Goal: Task Accomplishment & Management: Manage account settings

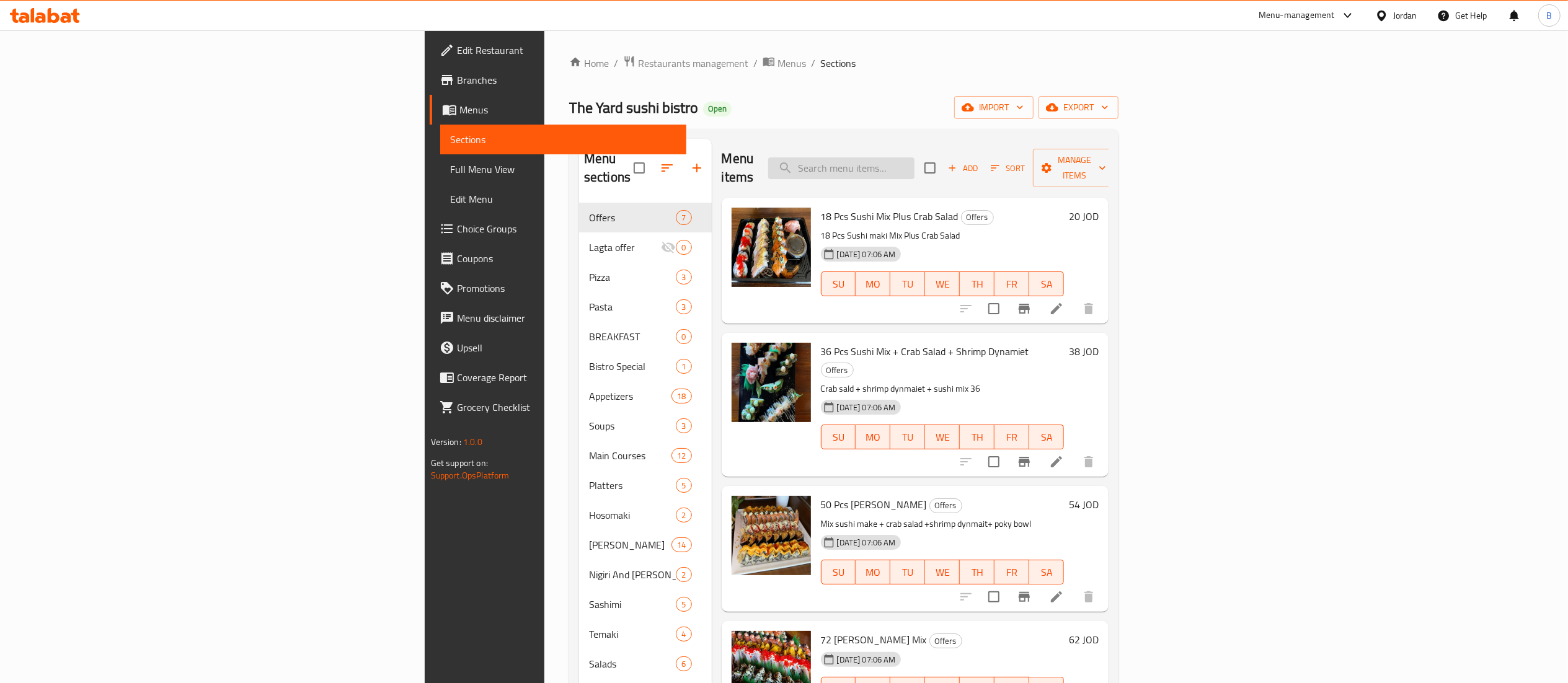
click at [915, 161] on input "search" at bounding box center [841, 168] width 147 height 22
click at [1062, 303] on icon at bounding box center [1056, 308] width 11 height 11
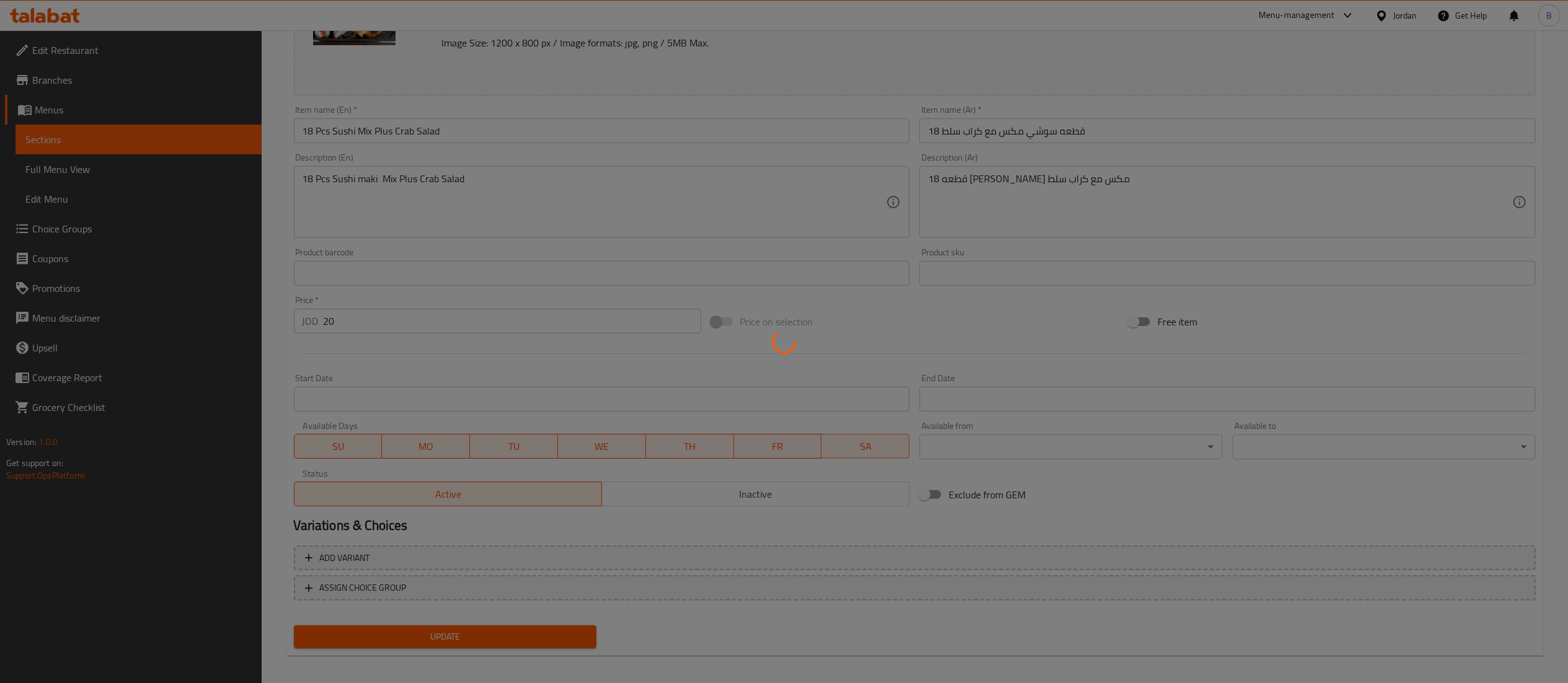
scroll to position [209, 0]
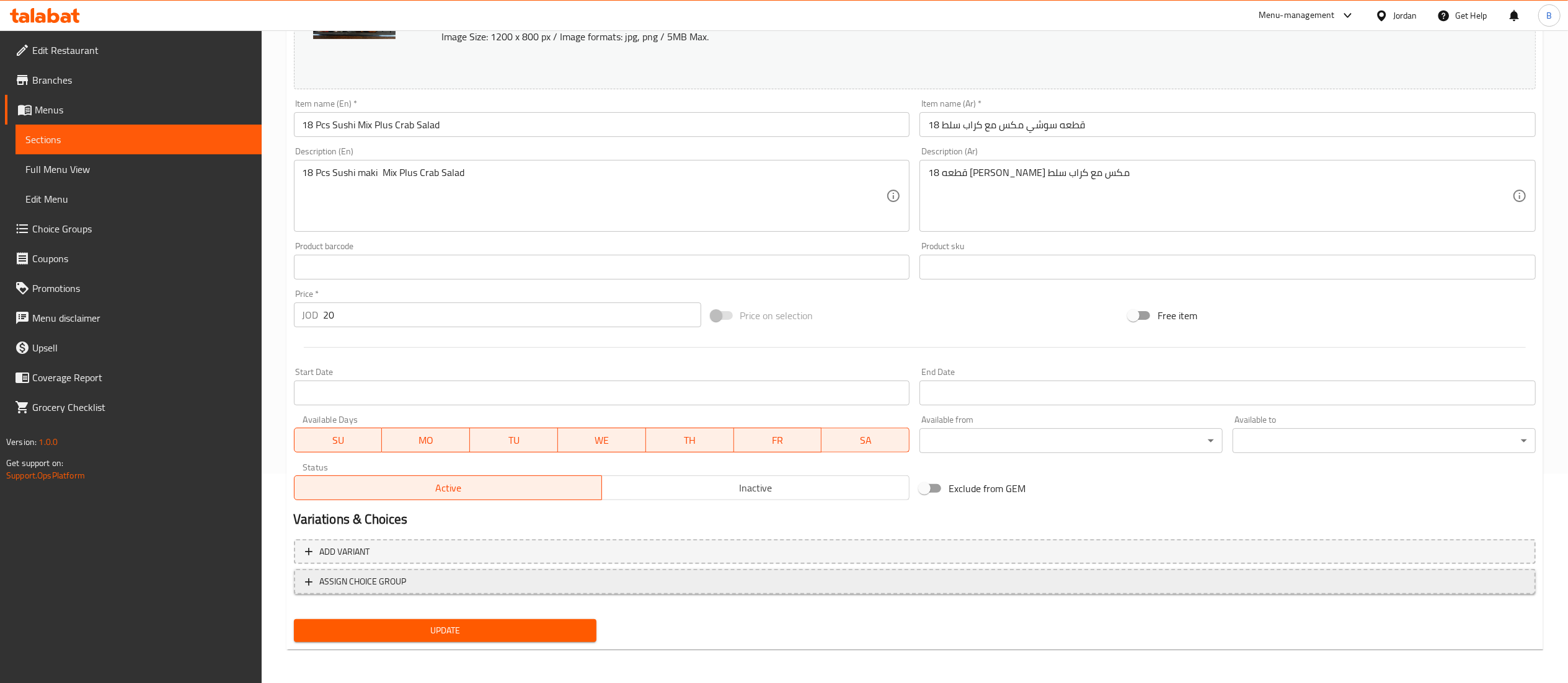
click at [420, 588] on span "ASSIGN CHOICE GROUP" at bounding box center [915, 582] width 1220 height 16
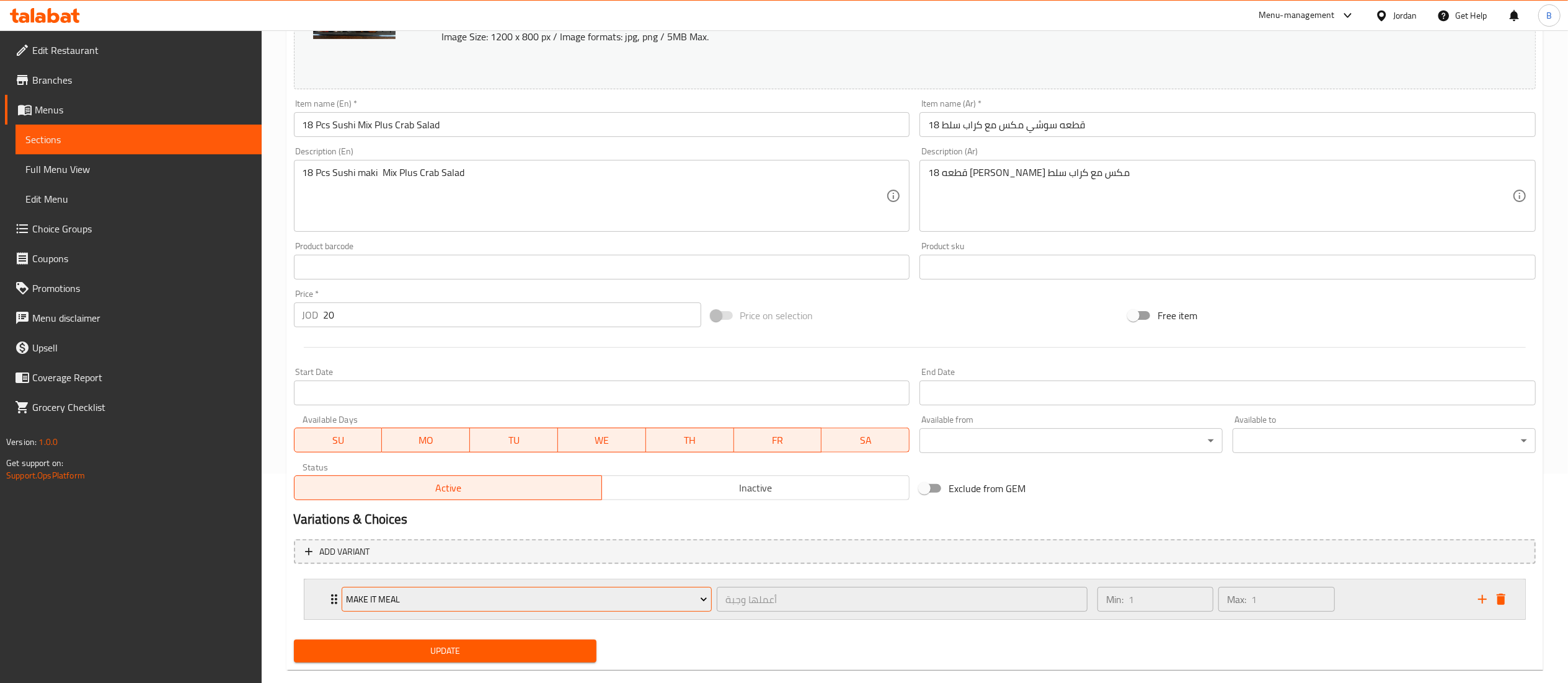
click at [485, 598] on span "Make It Meal" at bounding box center [527, 599] width 362 height 16
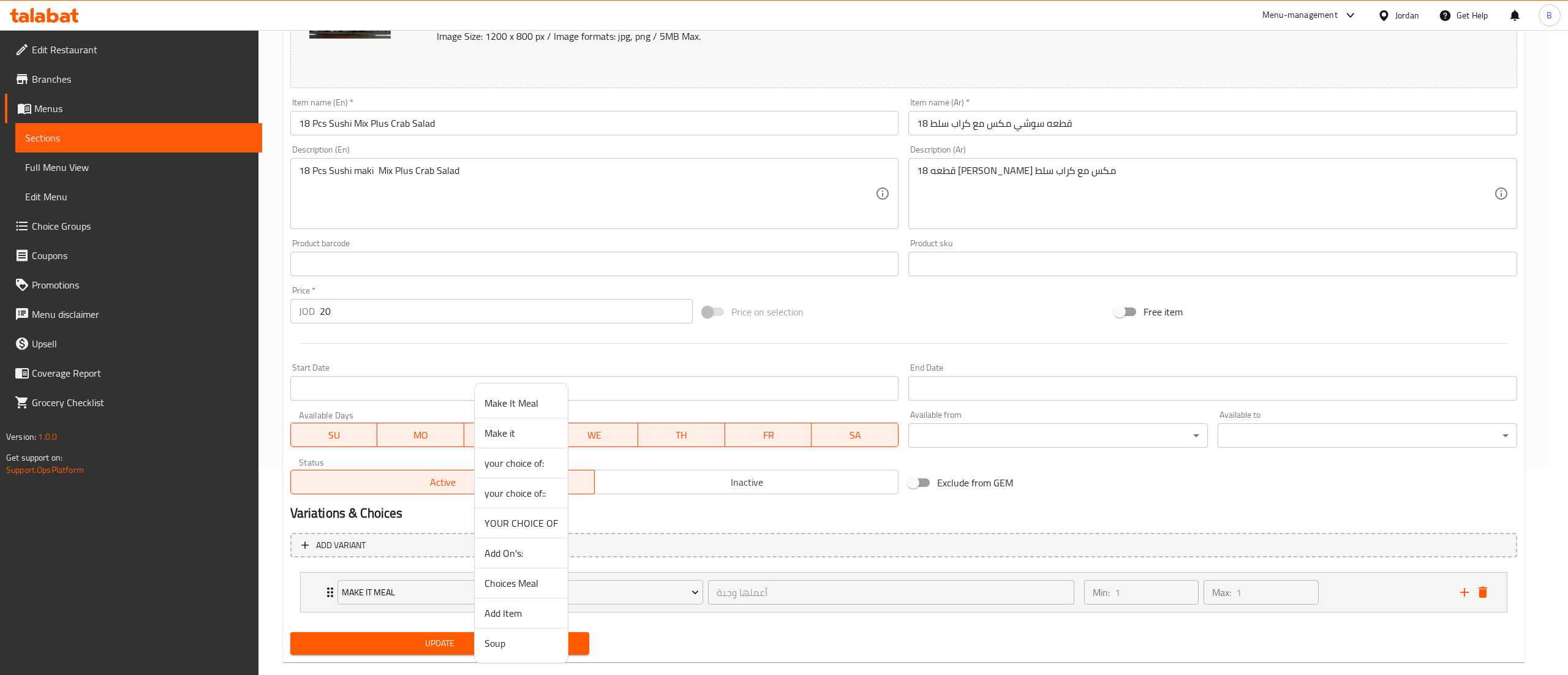
click at [538, 462] on span "your choice of:" at bounding box center [521, 463] width 74 height 15
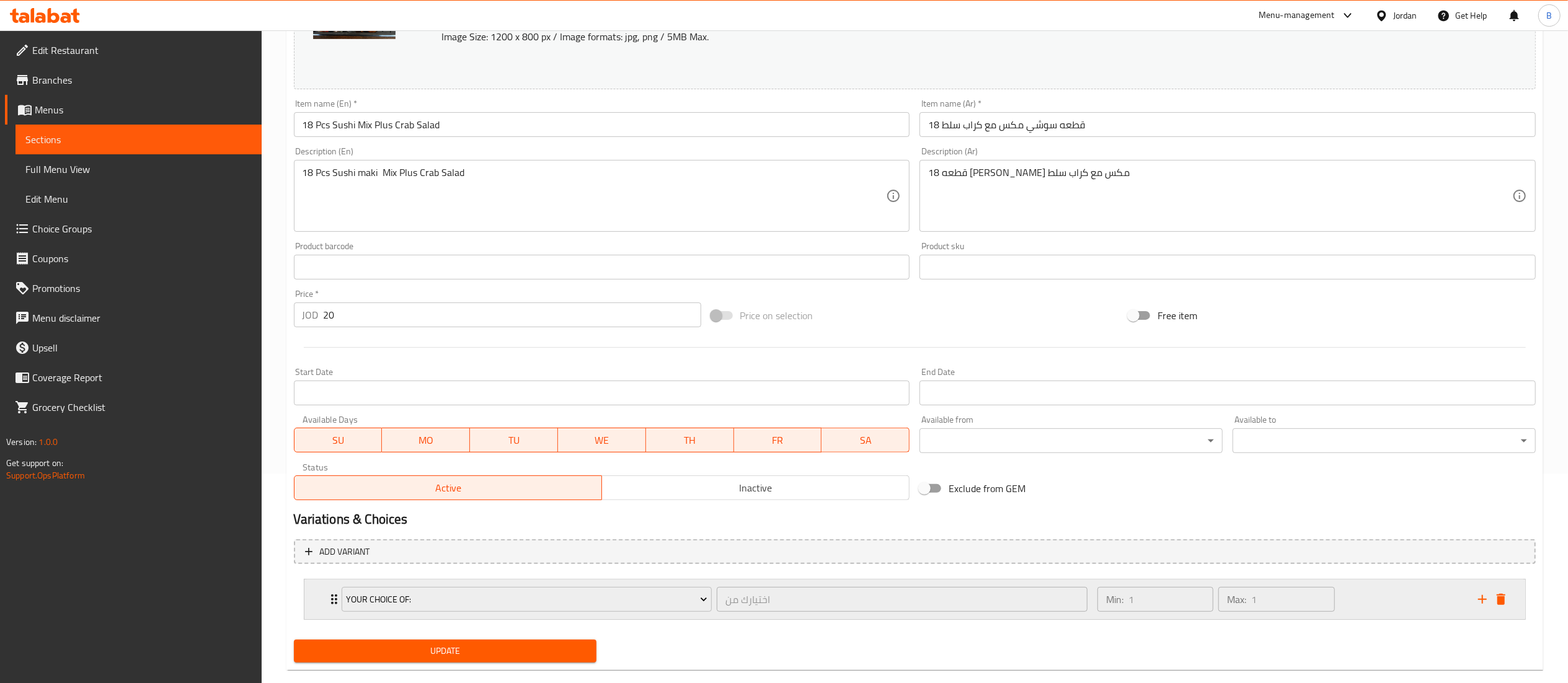
click at [1401, 591] on div "Min: 1 ​ Max: 1 ​" at bounding box center [1280, 598] width 381 height 39
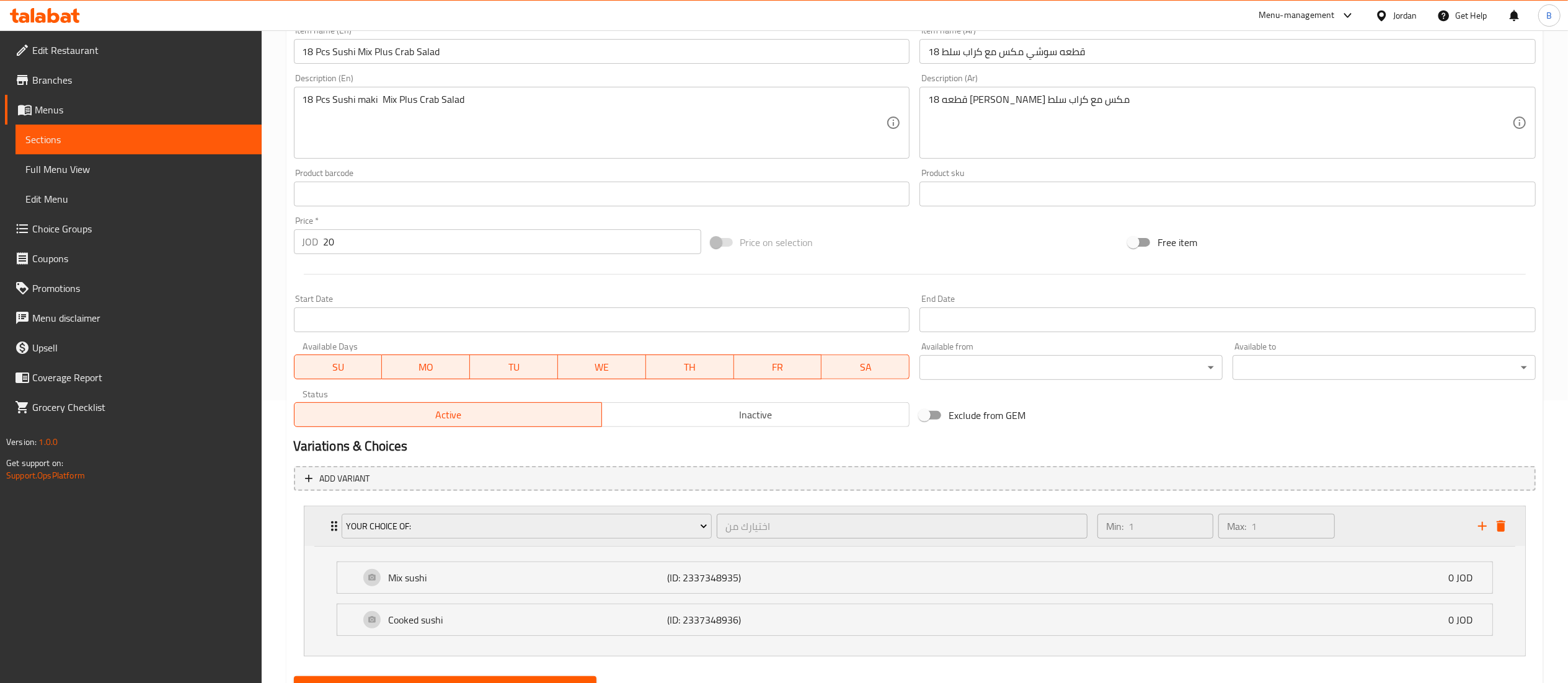
scroll to position [333, 0]
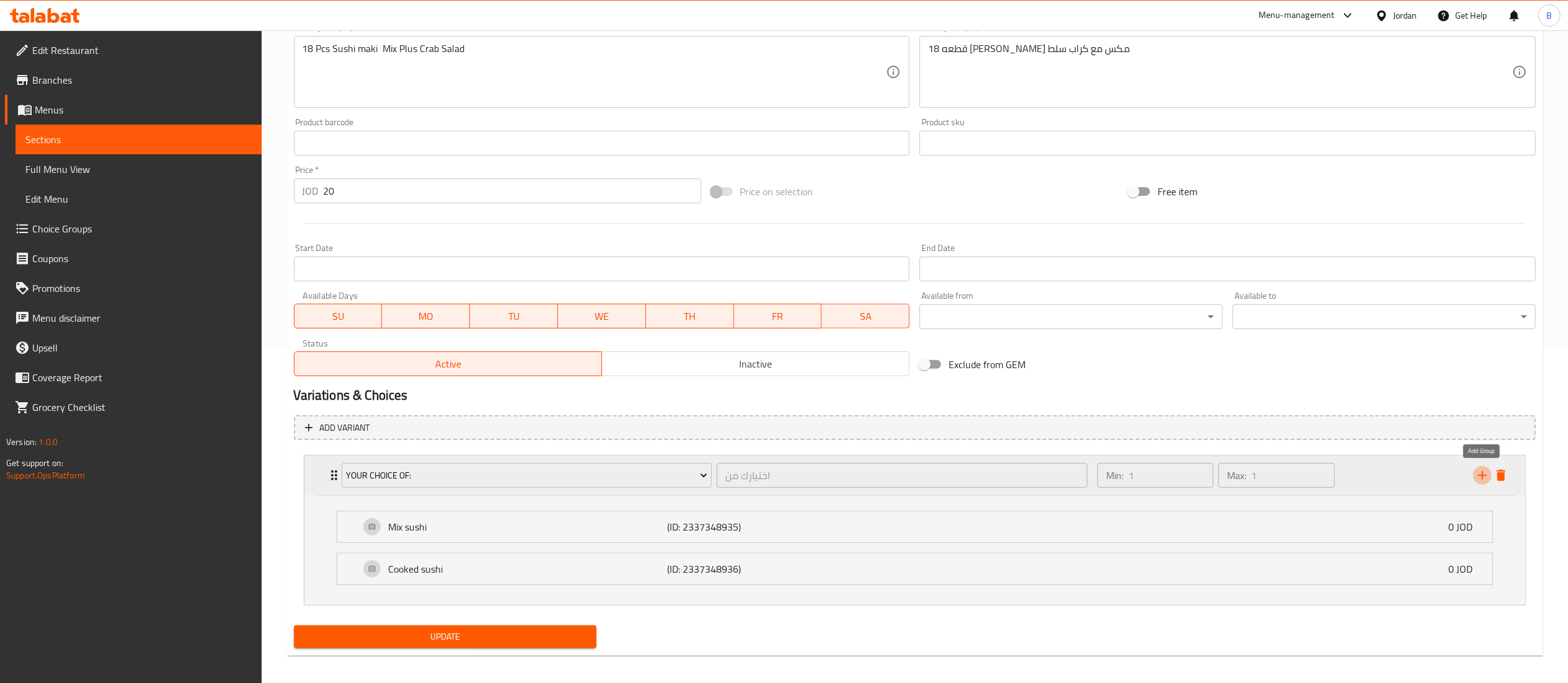
click at [1479, 474] on icon "add" at bounding box center [1483, 475] width 15 height 15
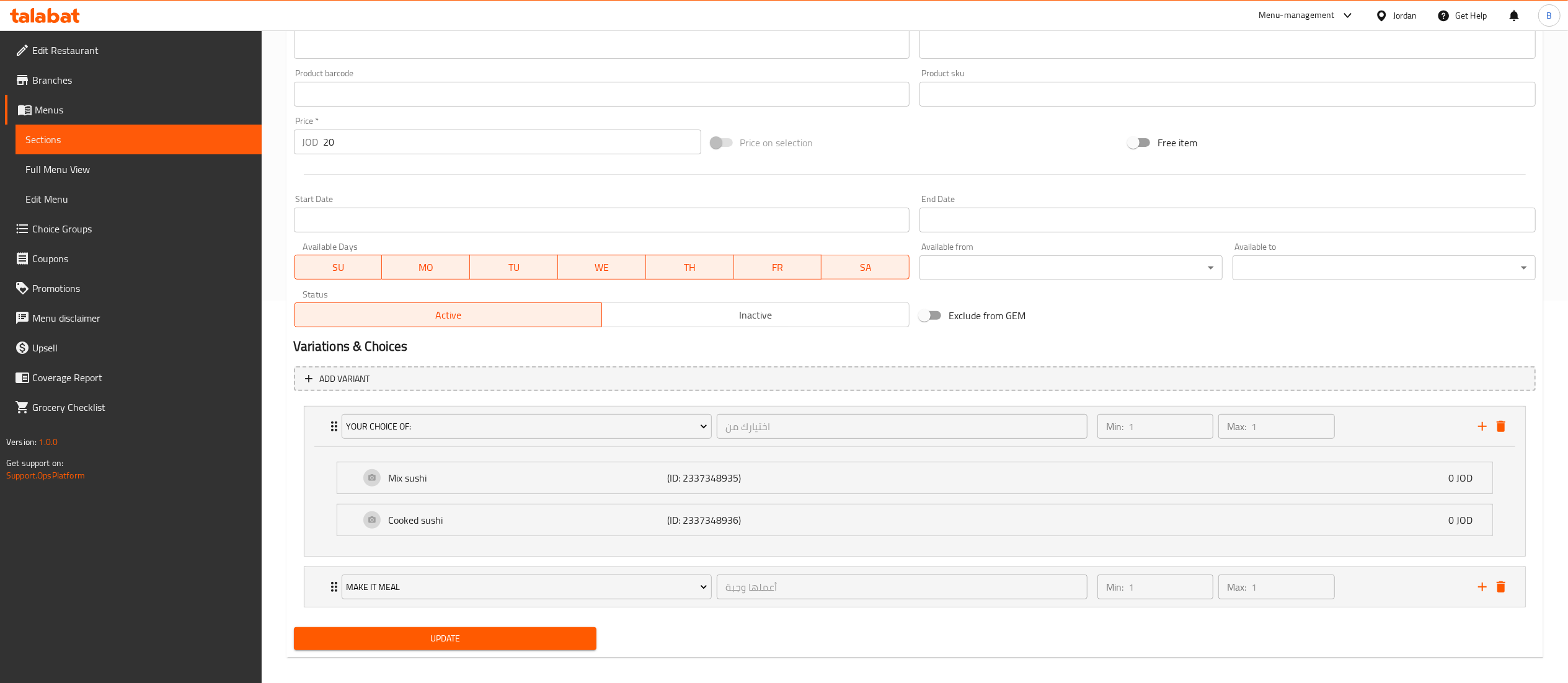
scroll to position [393, 0]
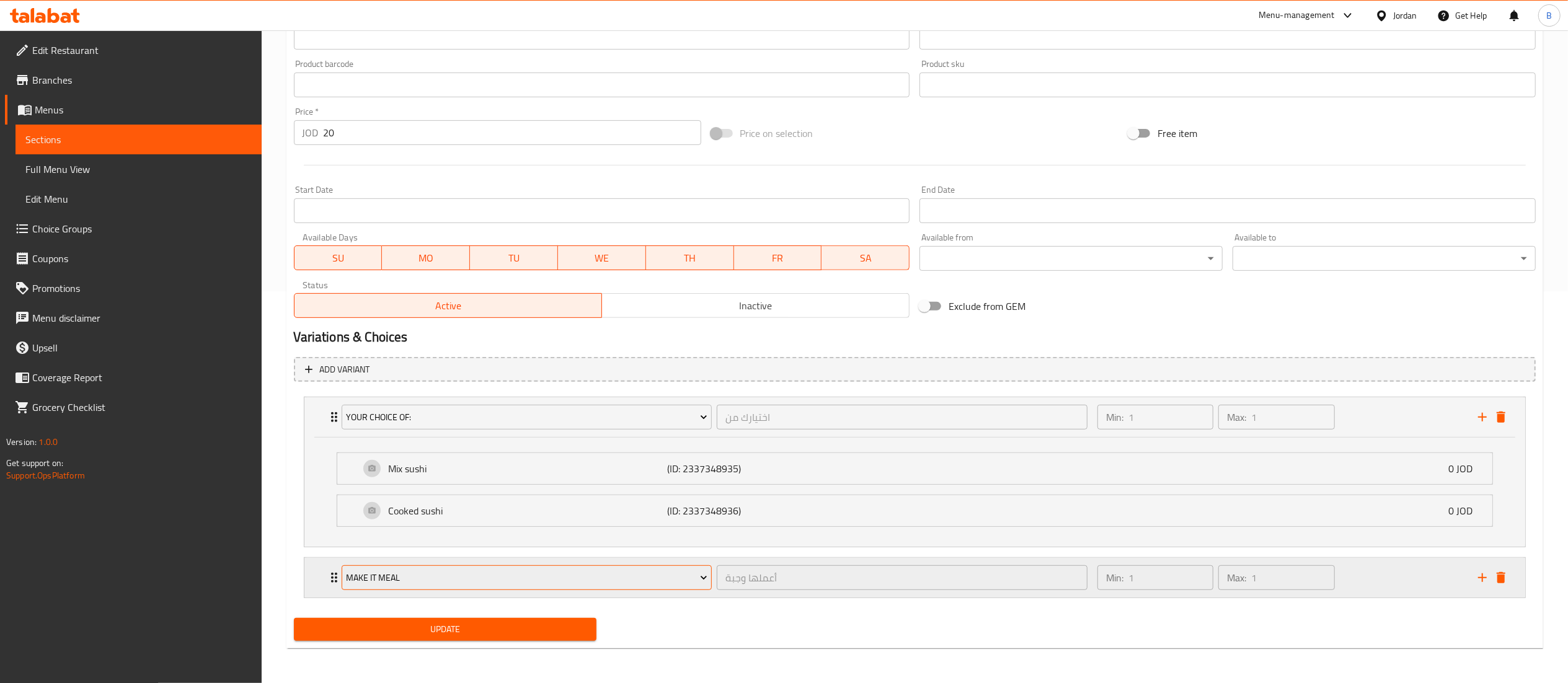
click at [436, 579] on span "Make It Meal" at bounding box center [527, 578] width 362 height 16
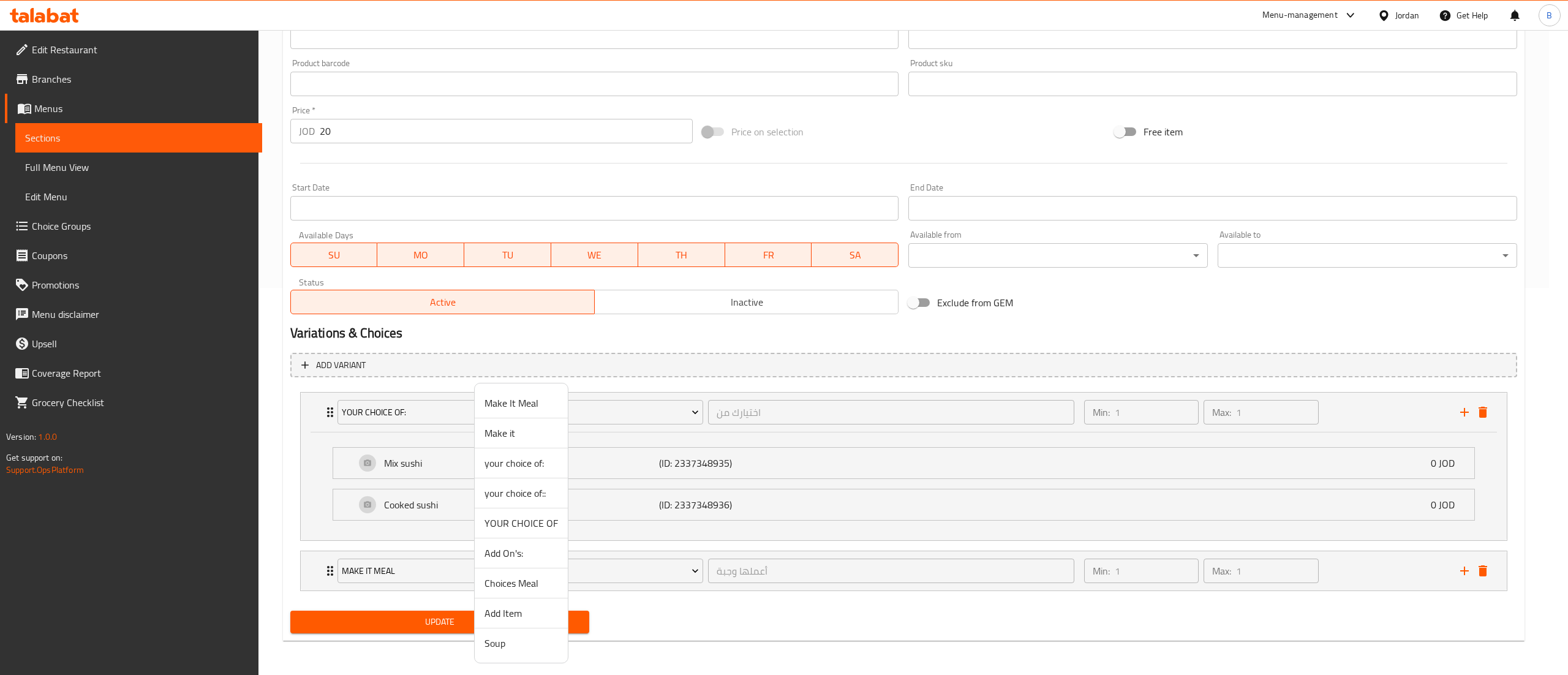
click at [518, 499] on span "your choice of::" at bounding box center [521, 493] width 74 height 15
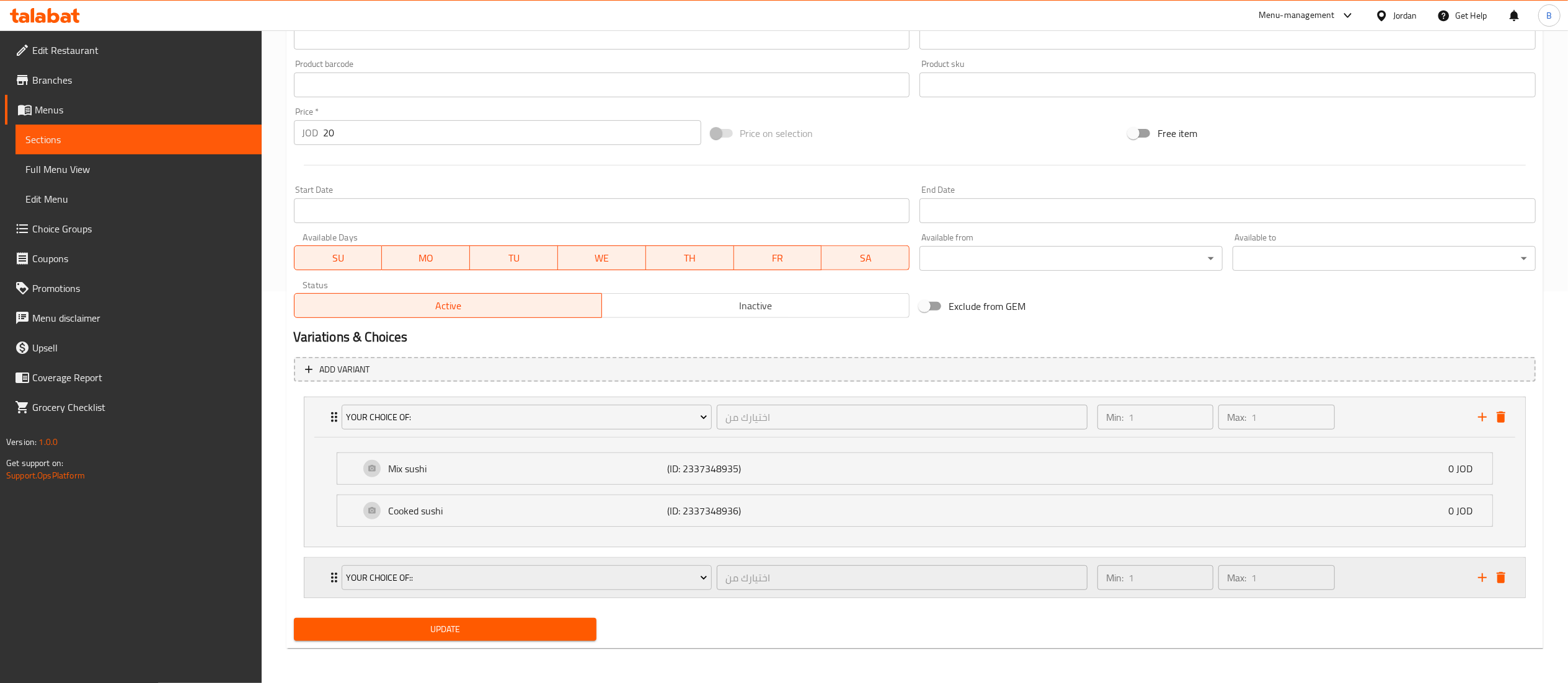
click at [1397, 577] on div "Min: 1 ​ Max: 1 ​" at bounding box center [1280, 577] width 381 height 39
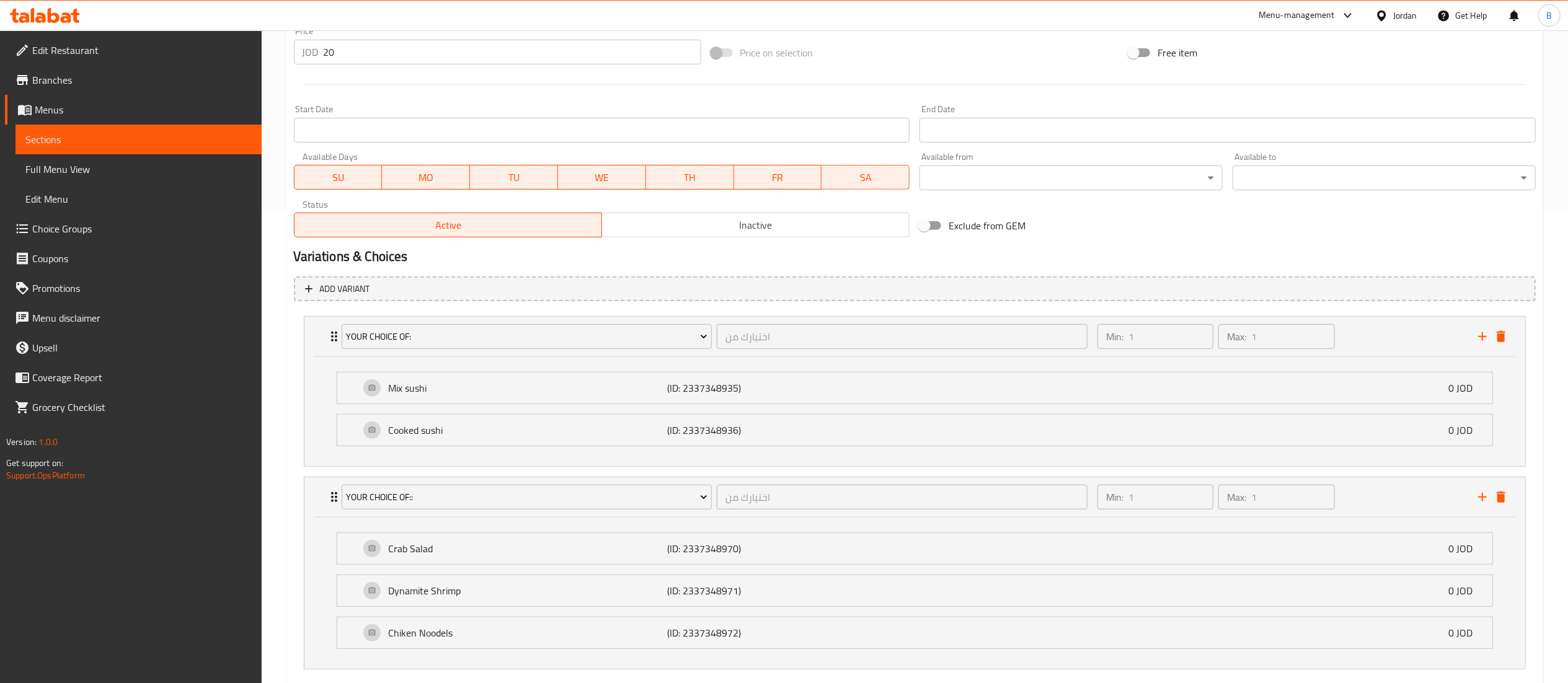
scroll to position [547, 0]
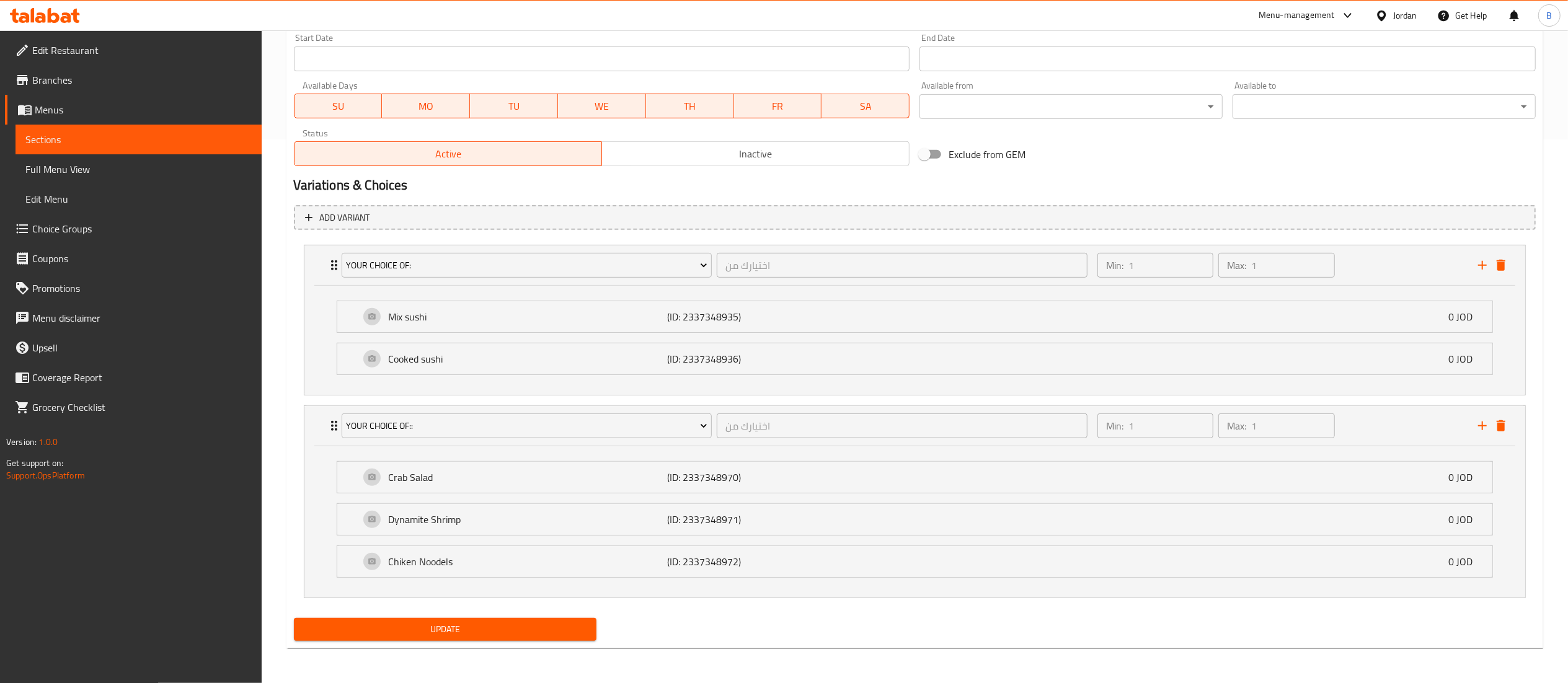
click at [539, 624] on span "Update" at bounding box center [446, 629] width 283 height 16
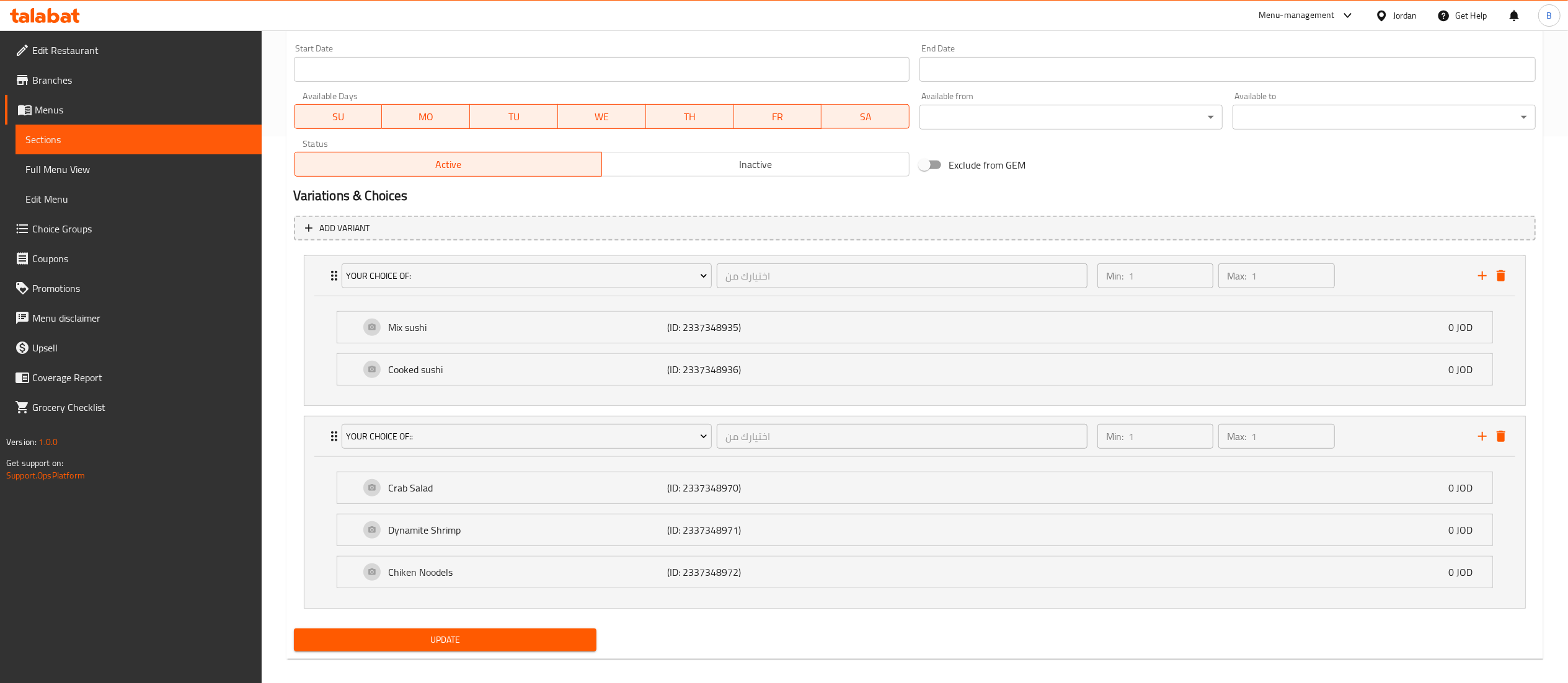
scroll to position [43, 0]
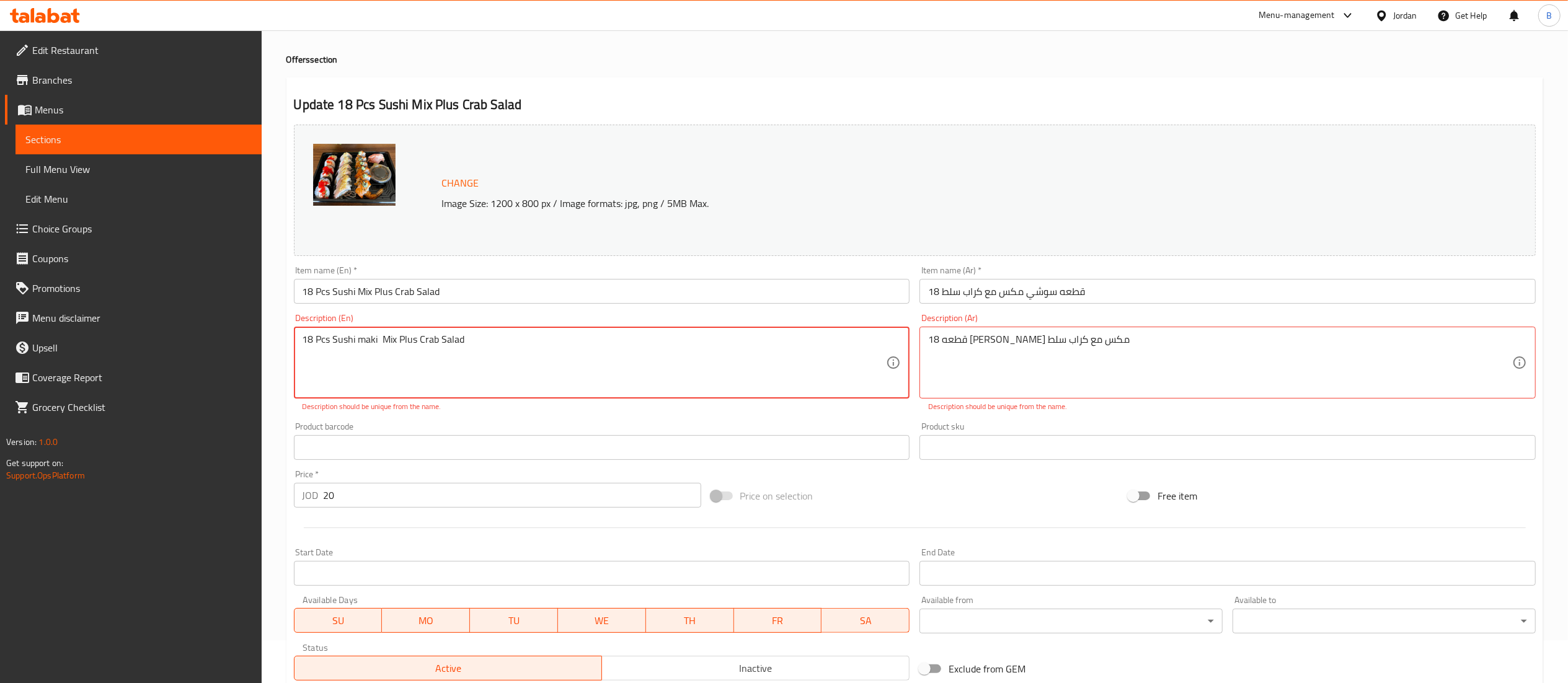
click at [491, 337] on textarea "18 Pcs Sushi maki Mix Plus Crab Salad" at bounding box center [594, 362] width 584 height 59
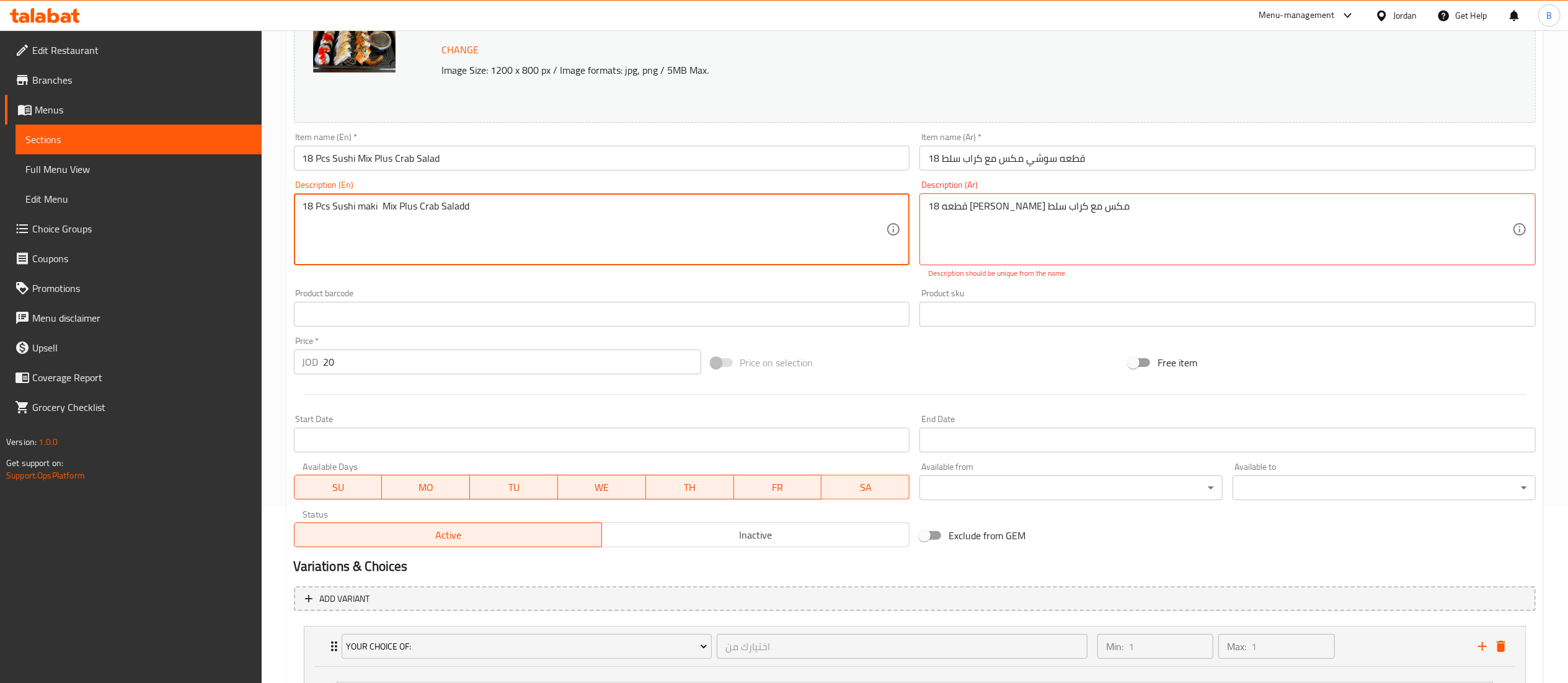
scroll to position [167, 0]
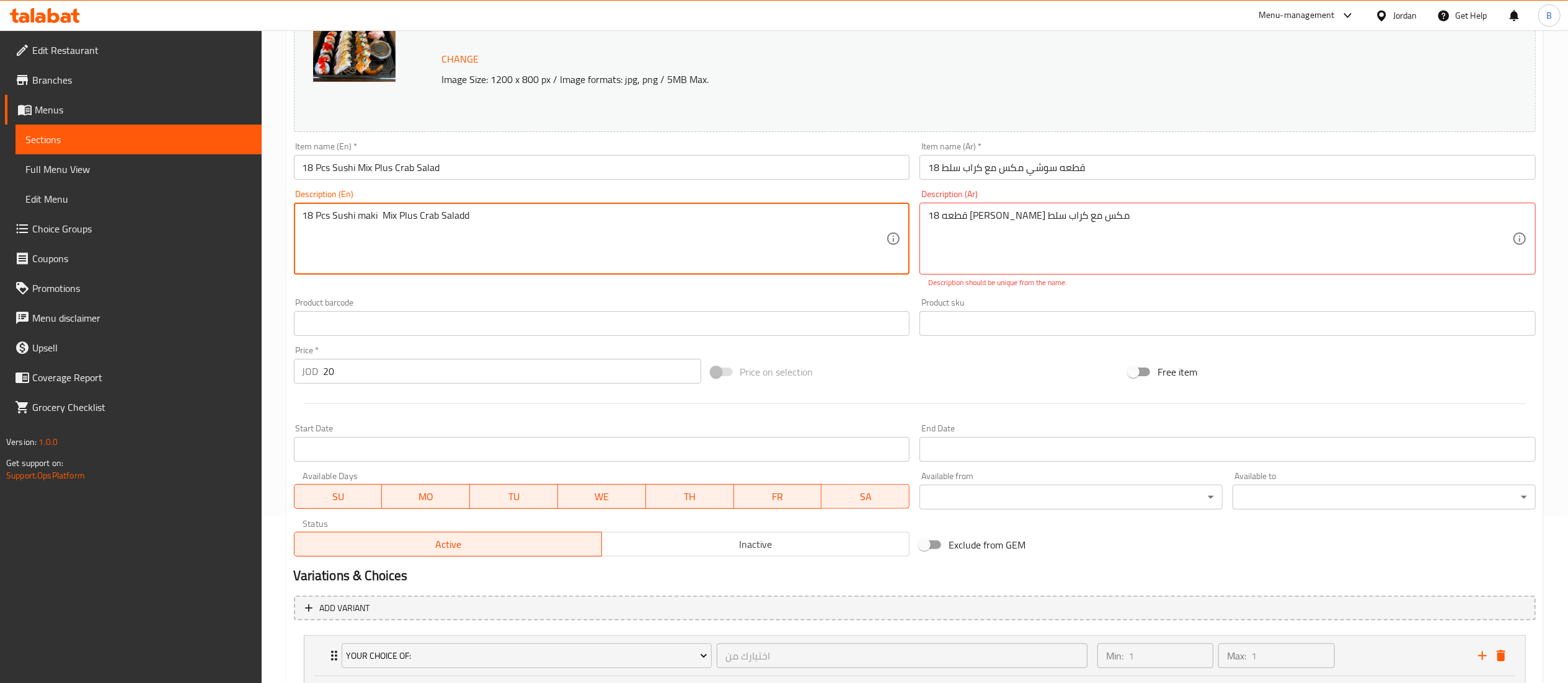
type textarea "18 Pcs Sushi maki Mix Plus Crab Saladd"
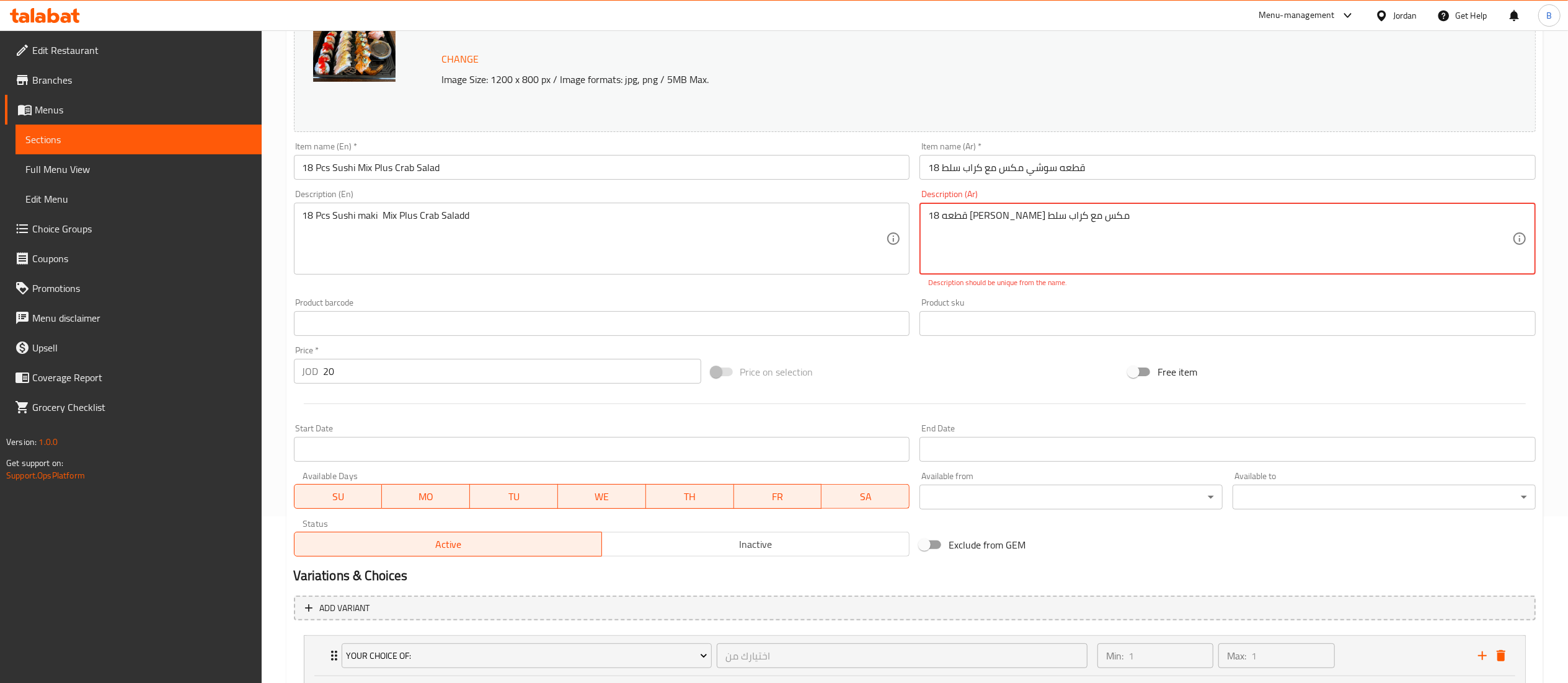
drag, startPoint x: 1068, startPoint y: 218, endPoint x: 1081, endPoint y: 218, distance: 13.0
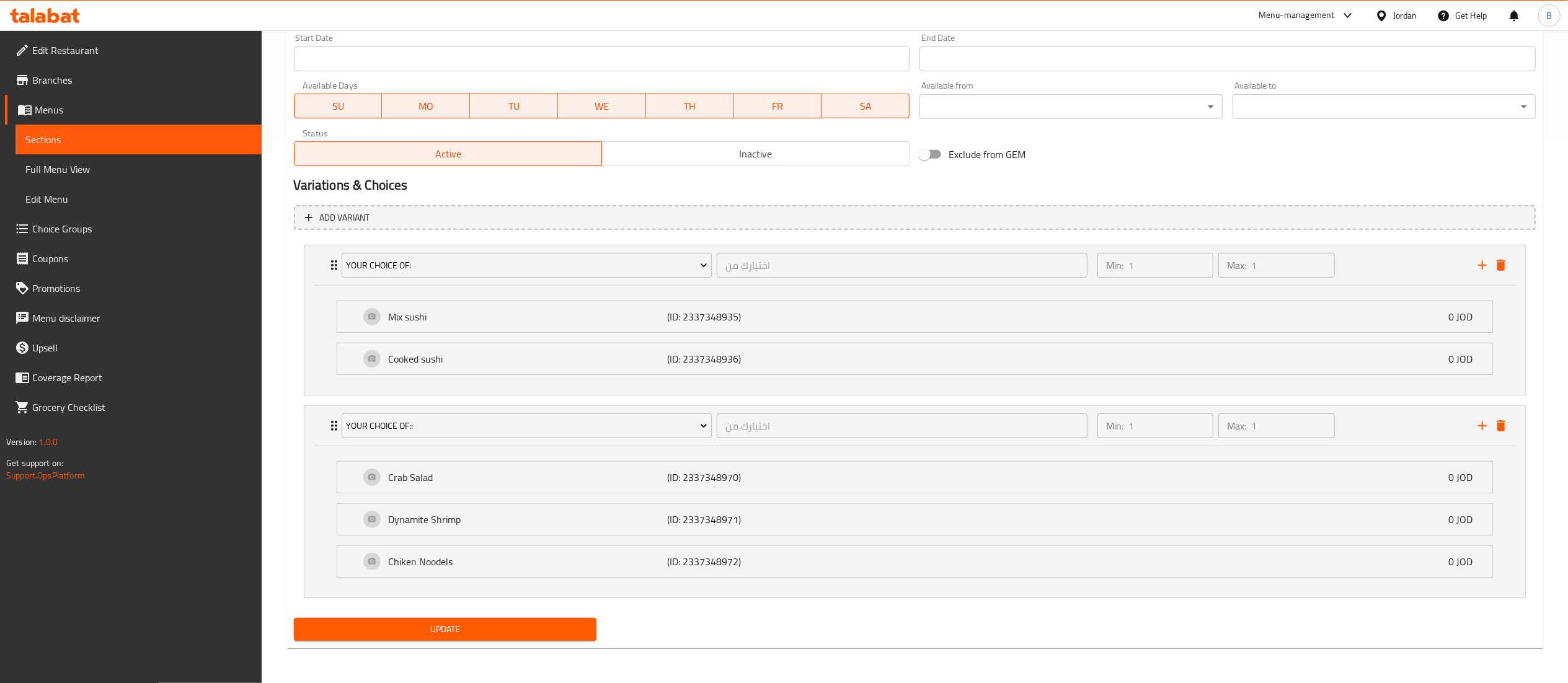
type textarea "18 قطعه سووشي ماكي مكس مع كراب سلط"
click at [447, 634] on span "Update" at bounding box center [446, 629] width 283 height 16
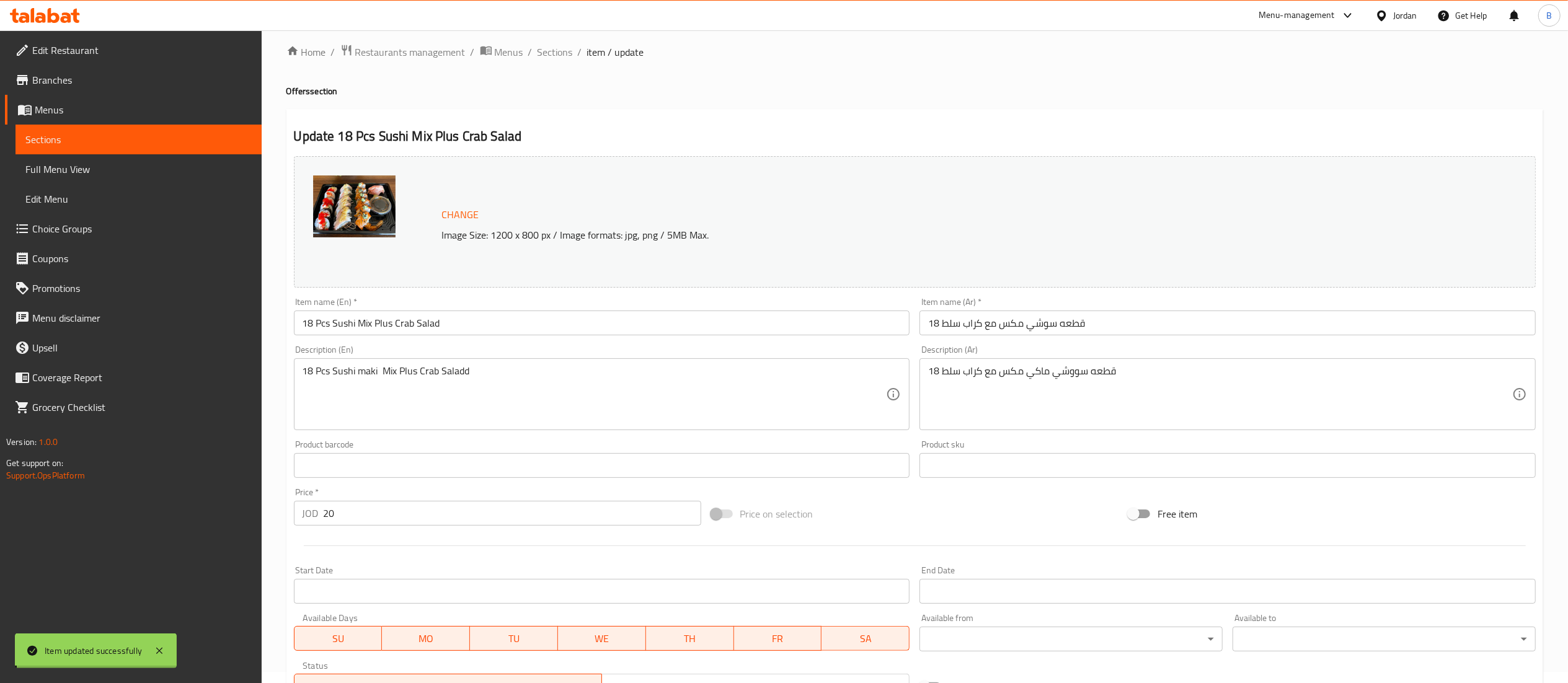
scroll to position [0, 0]
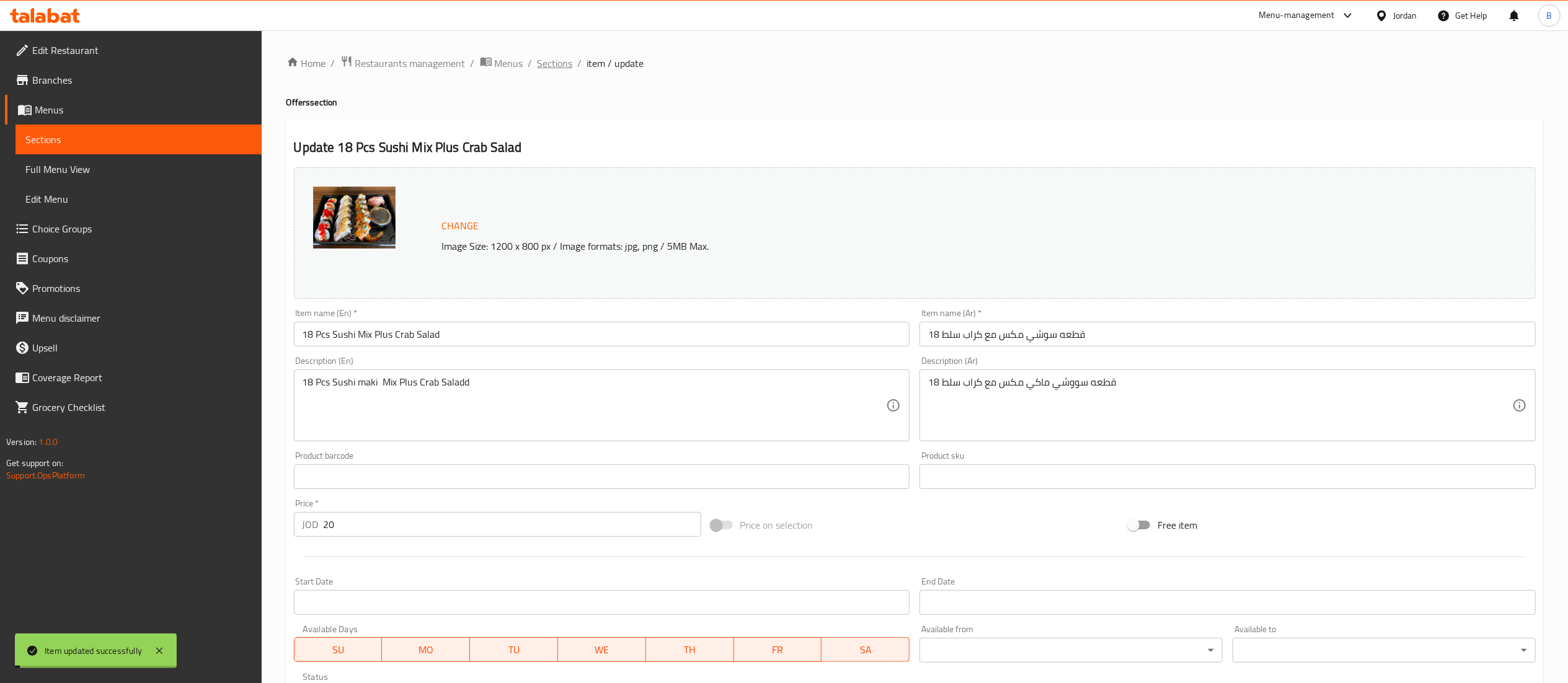
click at [557, 62] on span "Sections" at bounding box center [555, 64] width 35 height 15
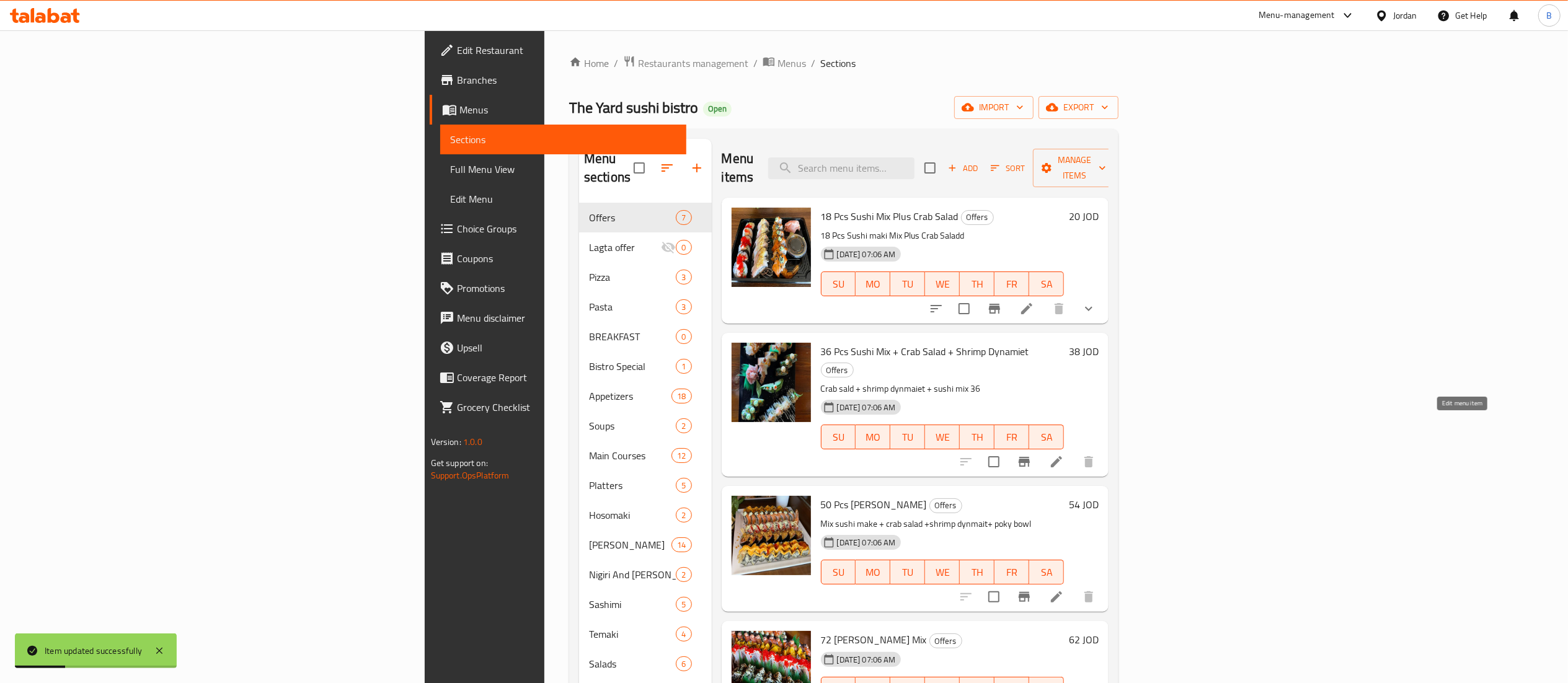
click at [1064, 454] on icon at bounding box center [1057, 462] width 15 height 15
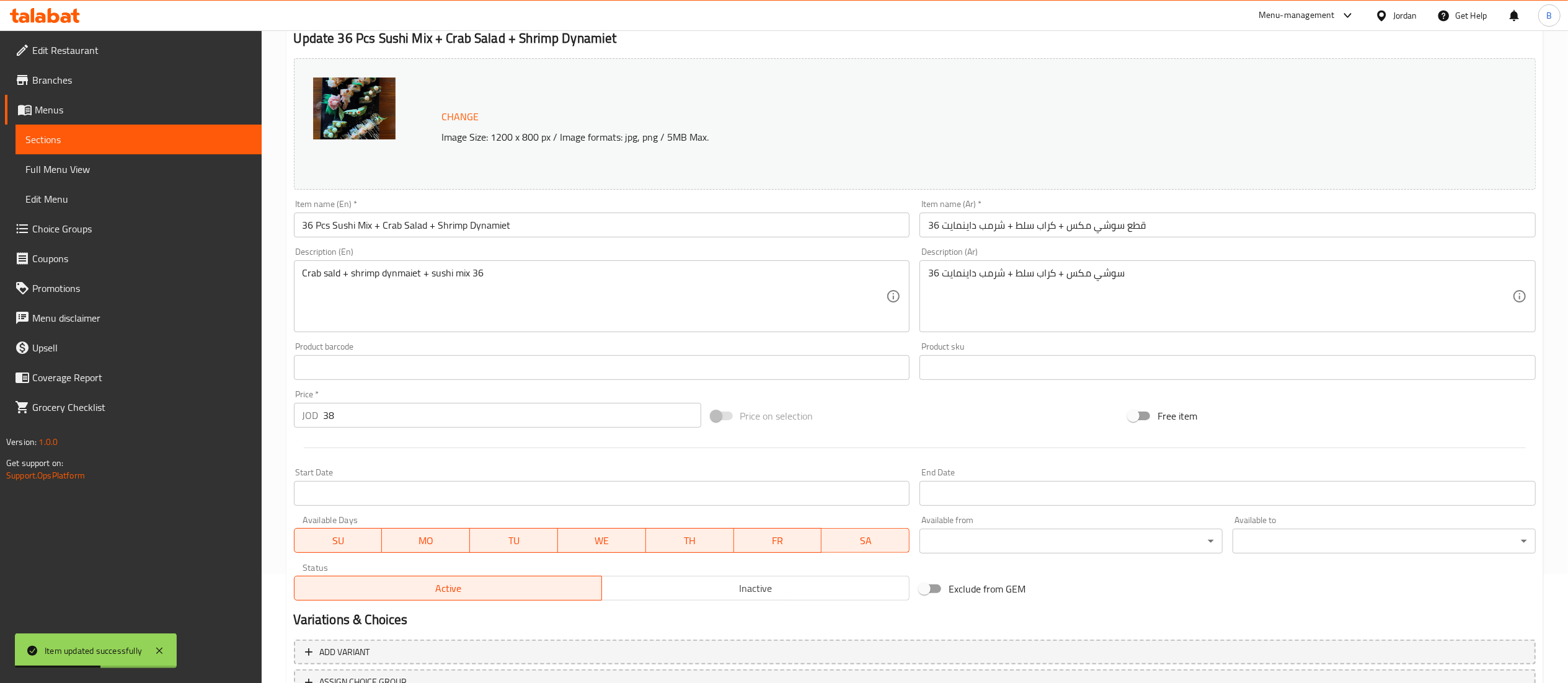
scroll to position [209, 0]
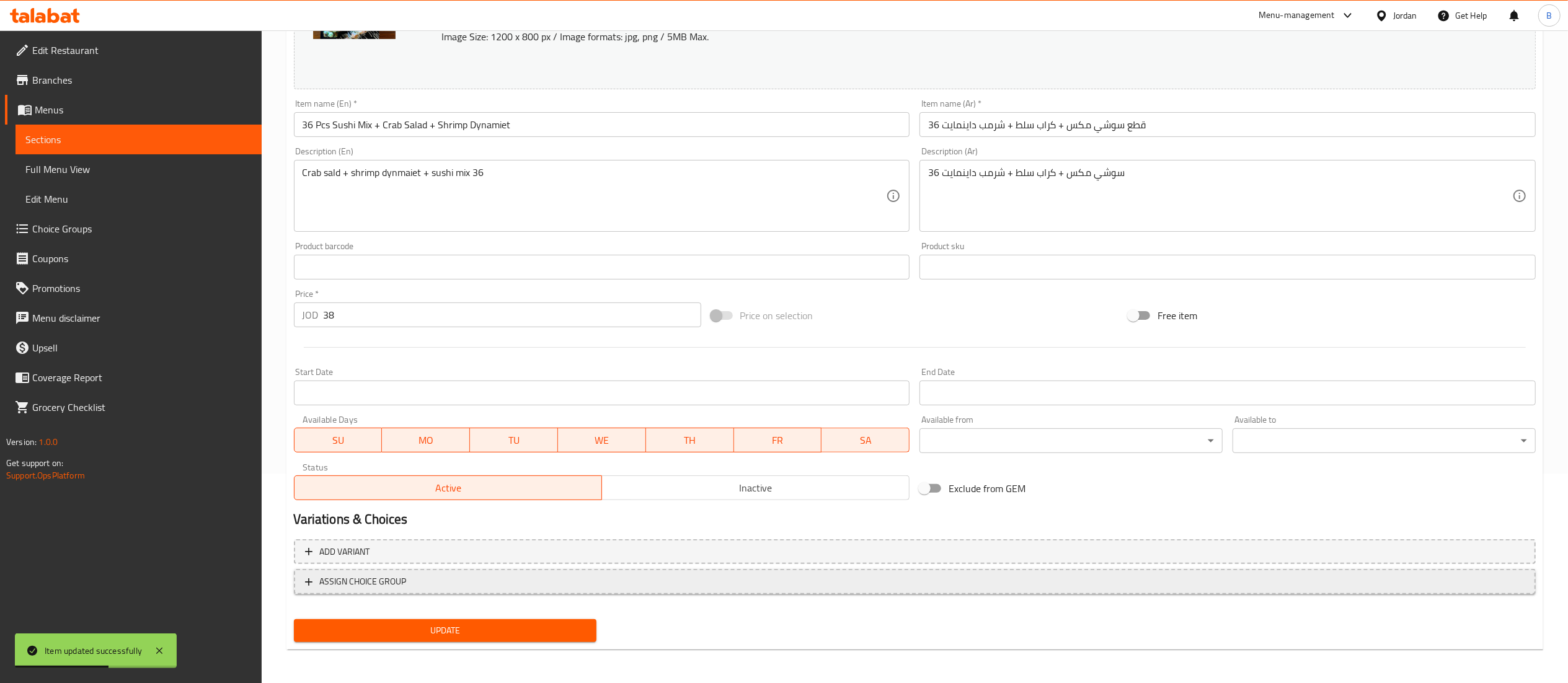
click at [418, 583] on span "ASSIGN CHOICE GROUP" at bounding box center [915, 582] width 1220 height 16
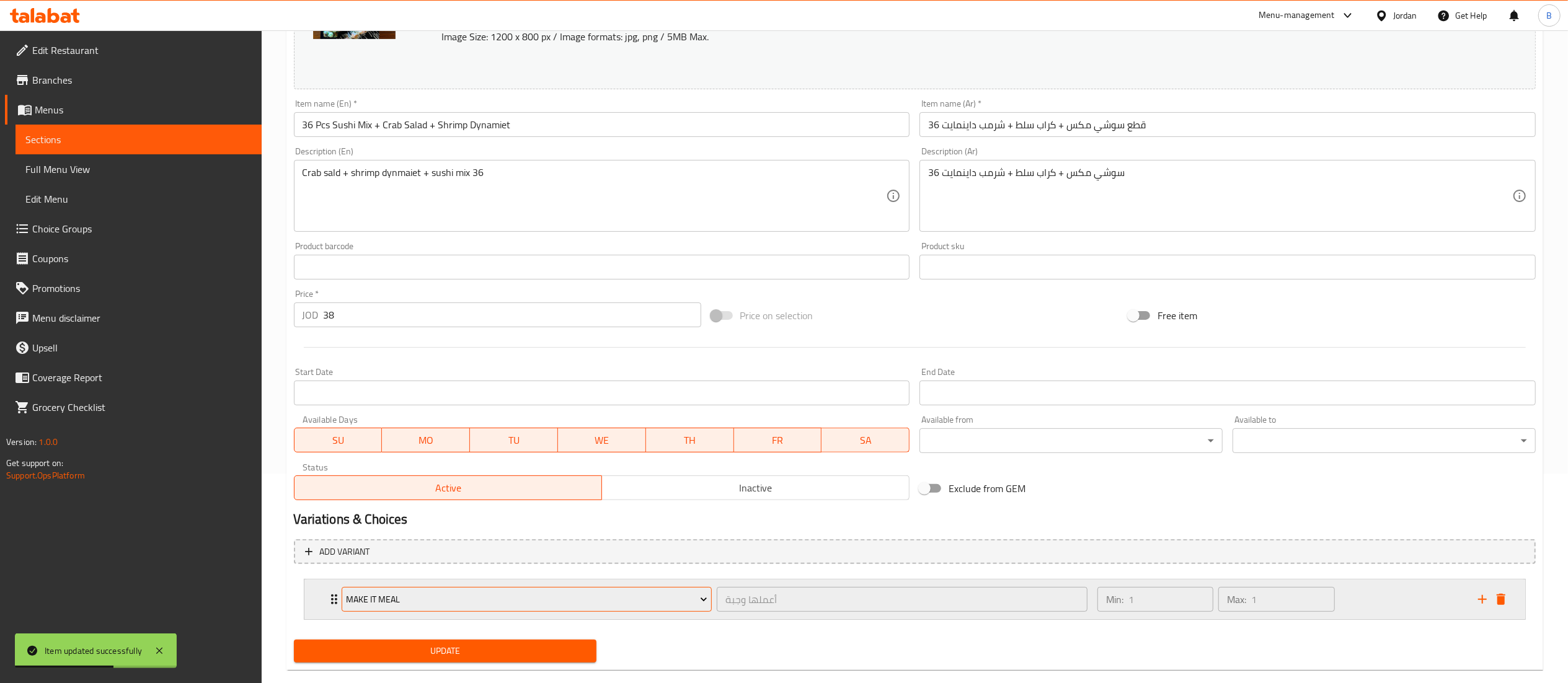
click at [447, 594] on span "Make It Meal" at bounding box center [527, 599] width 362 height 16
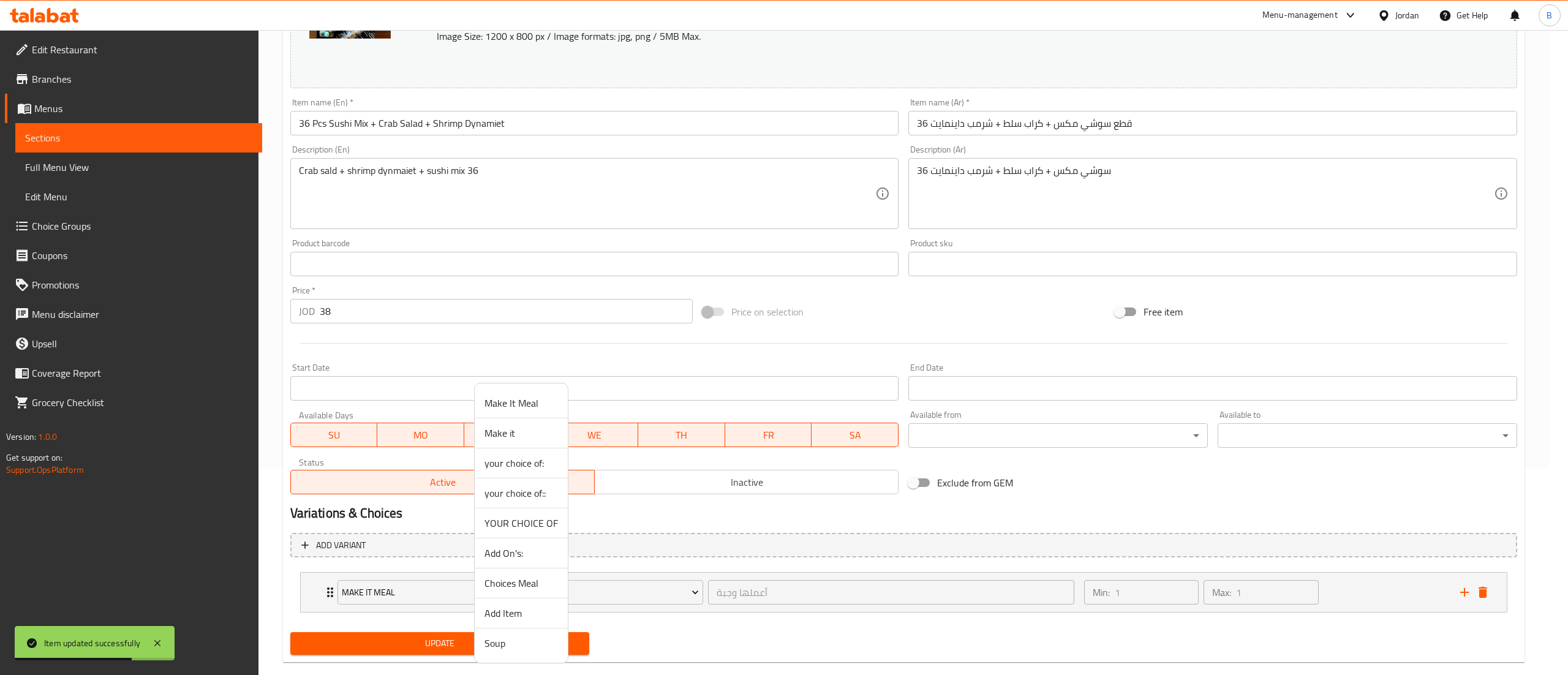
click at [530, 461] on span "your choice of:" at bounding box center [521, 463] width 74 height 15
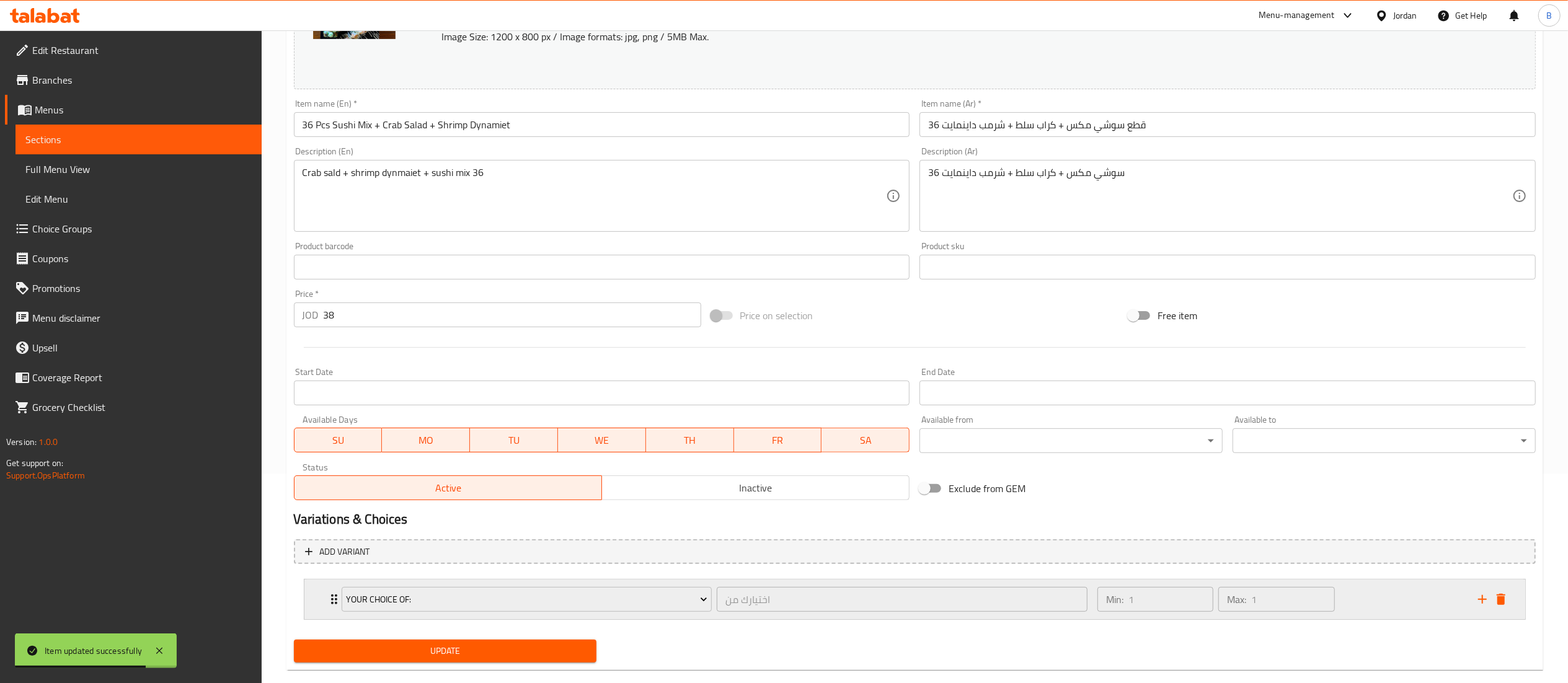
click at [1390, 606] on div "Min: 1 ​ Max: 1 ​" at bounding box center [1280, 598] width 381 height 39
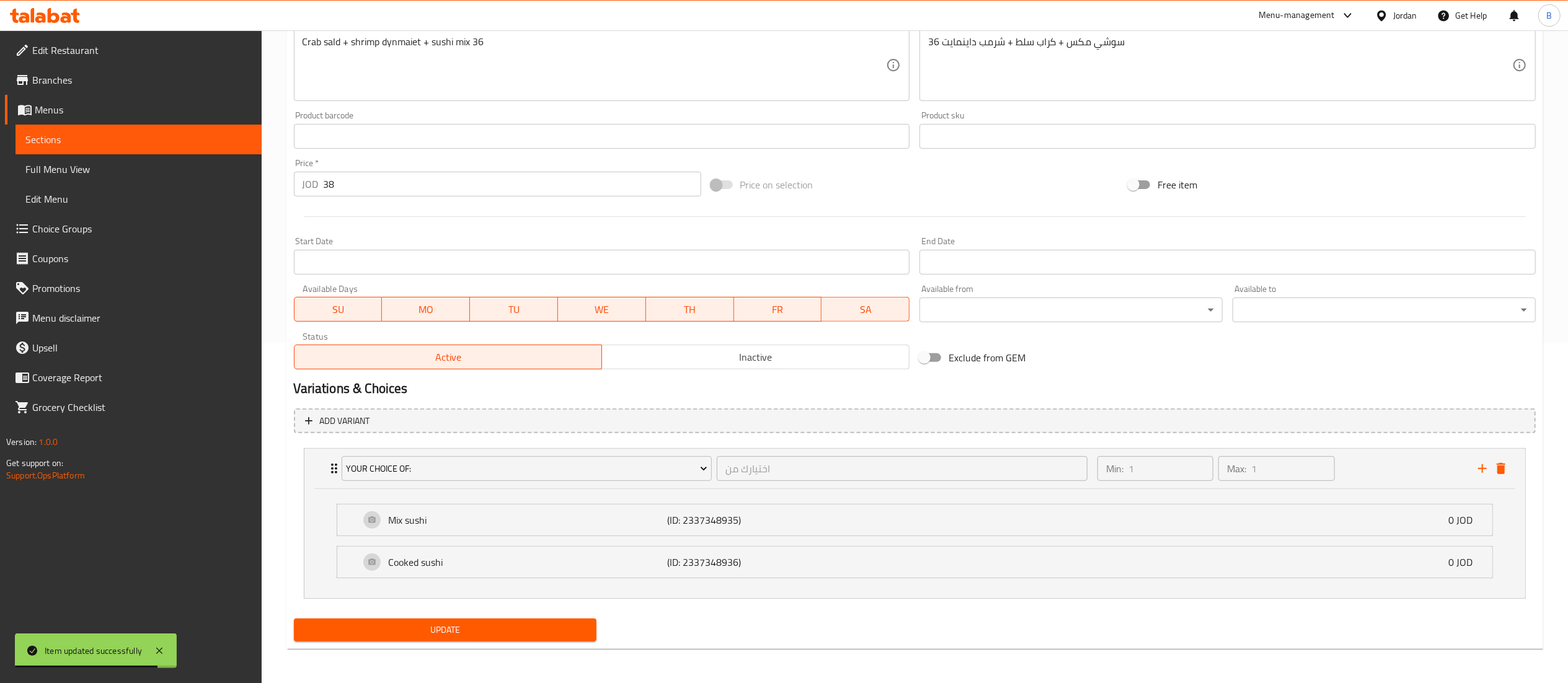
scroll to position [342, 0]
click at [1481, 476] on button "add" at bounding box center [1483, 468] width 18 height 18
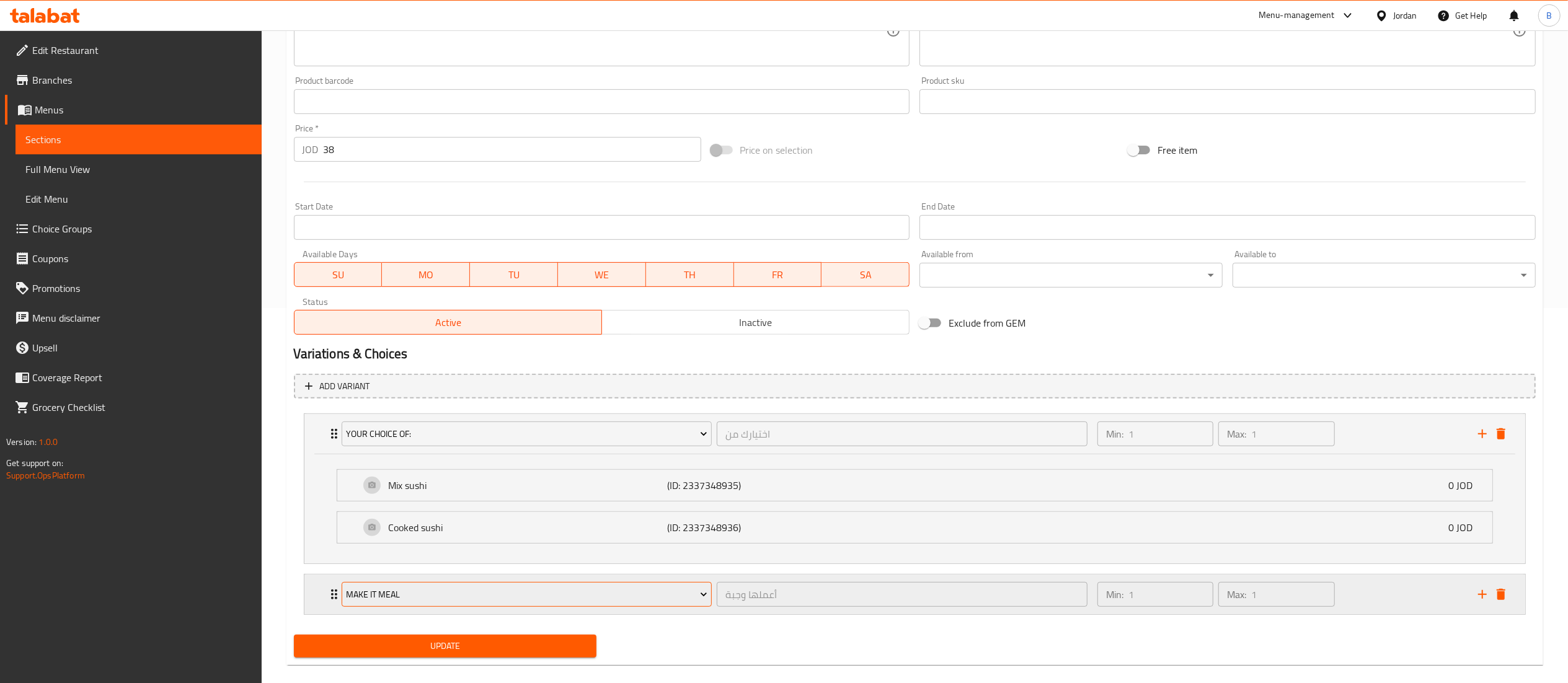
scroll to position [393, 0]
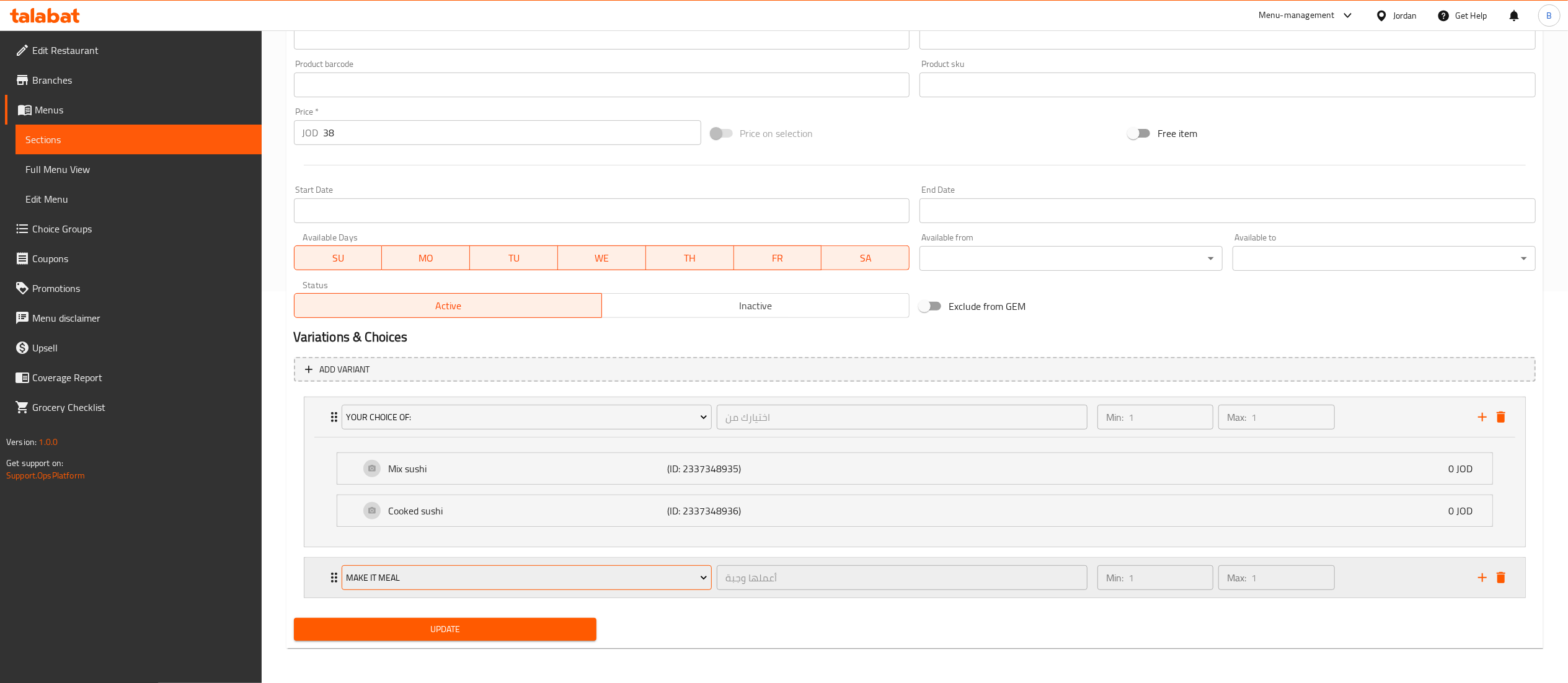
click at [486, 574] on span "Make It Meal" at bounding box center [527, 578] width 362 height 16
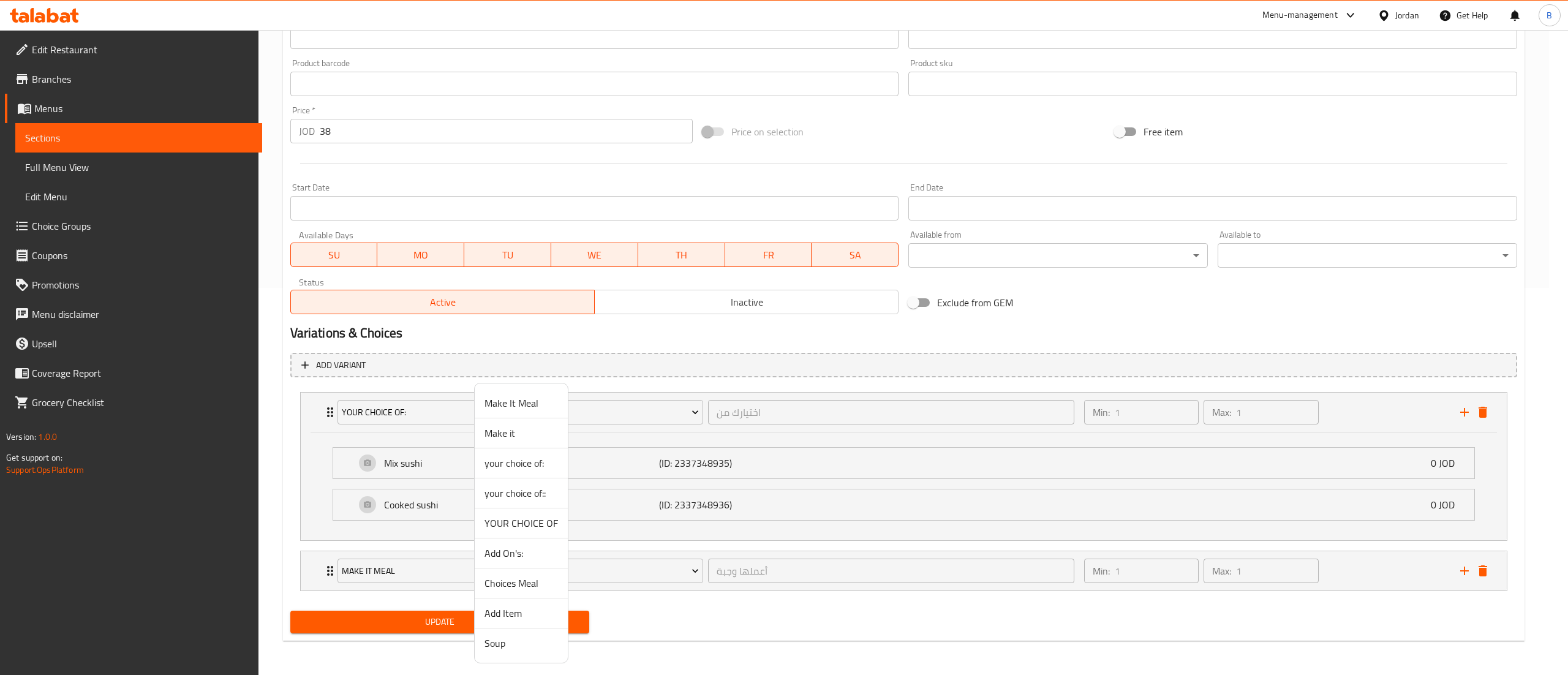
click at [535, 522] on span "YOUR CHOICE OF" at bounding box center [521, 523] width 74 height 15
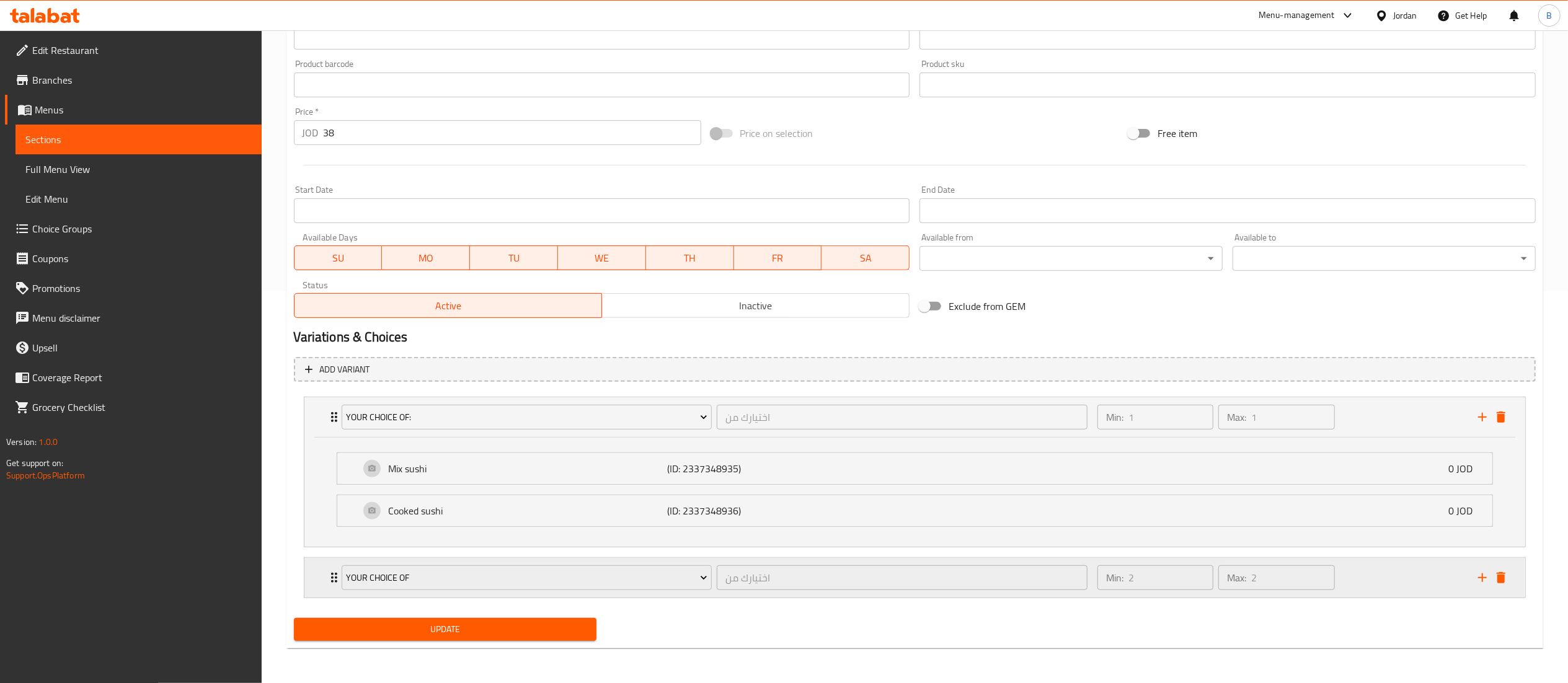
click at [1424, 579] on div "Min: 2 ​ Max: 2 ​" at bounding box center [1280, 577] width 381 height 39
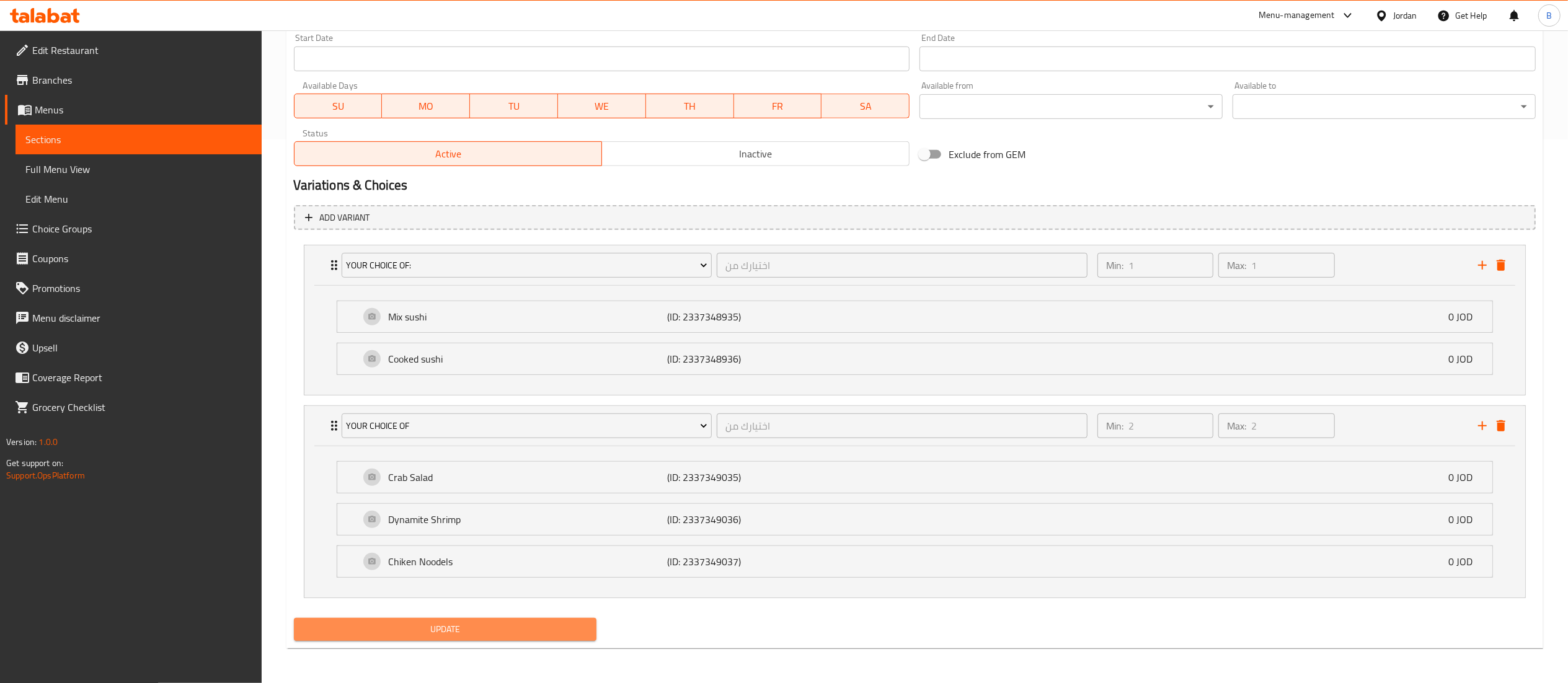
click at [512, 629] on span "Update" at bounding box center [446, 629] width 283 height 16
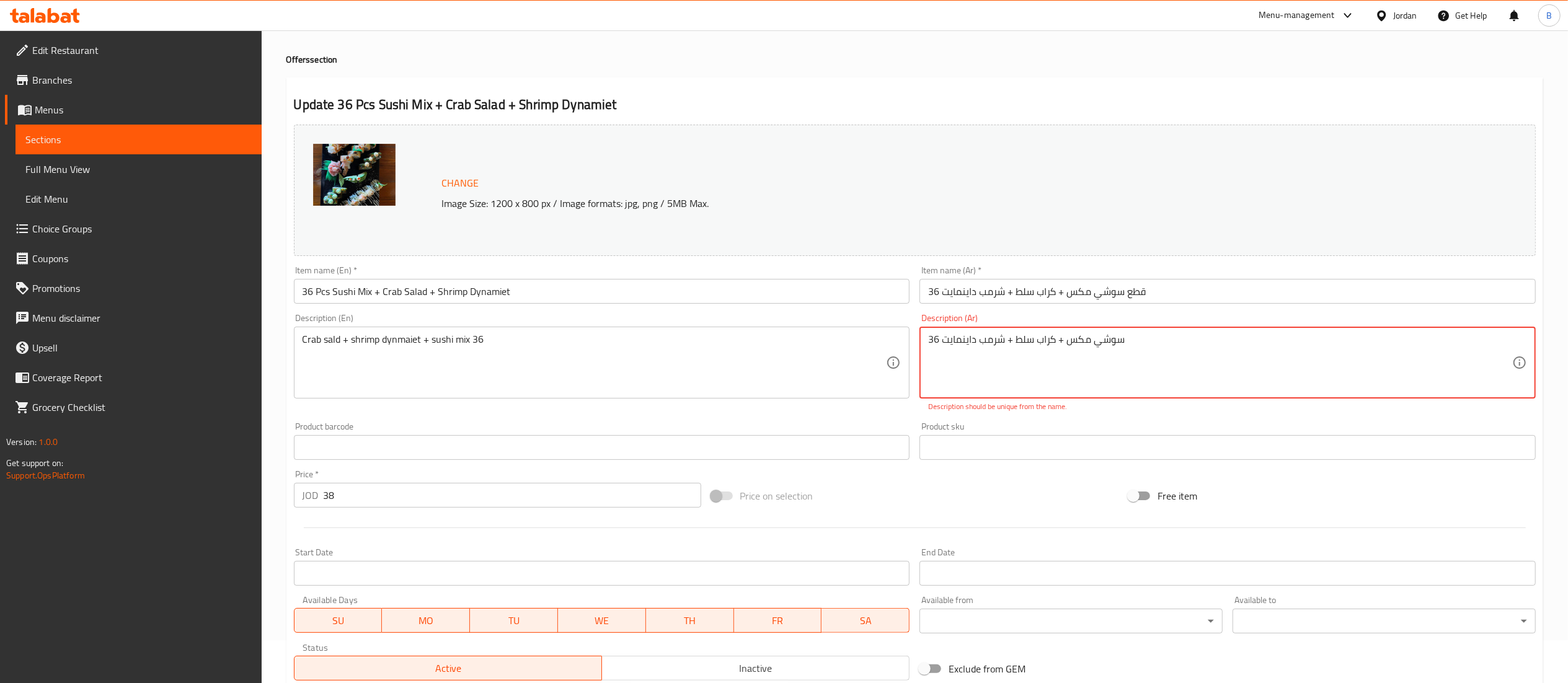
click at [1112, 346] on textarea "36 سوشي مكس + كراب سلط + شرمب داينمايت" at bounding box center [1220, 362] width 584 height 59
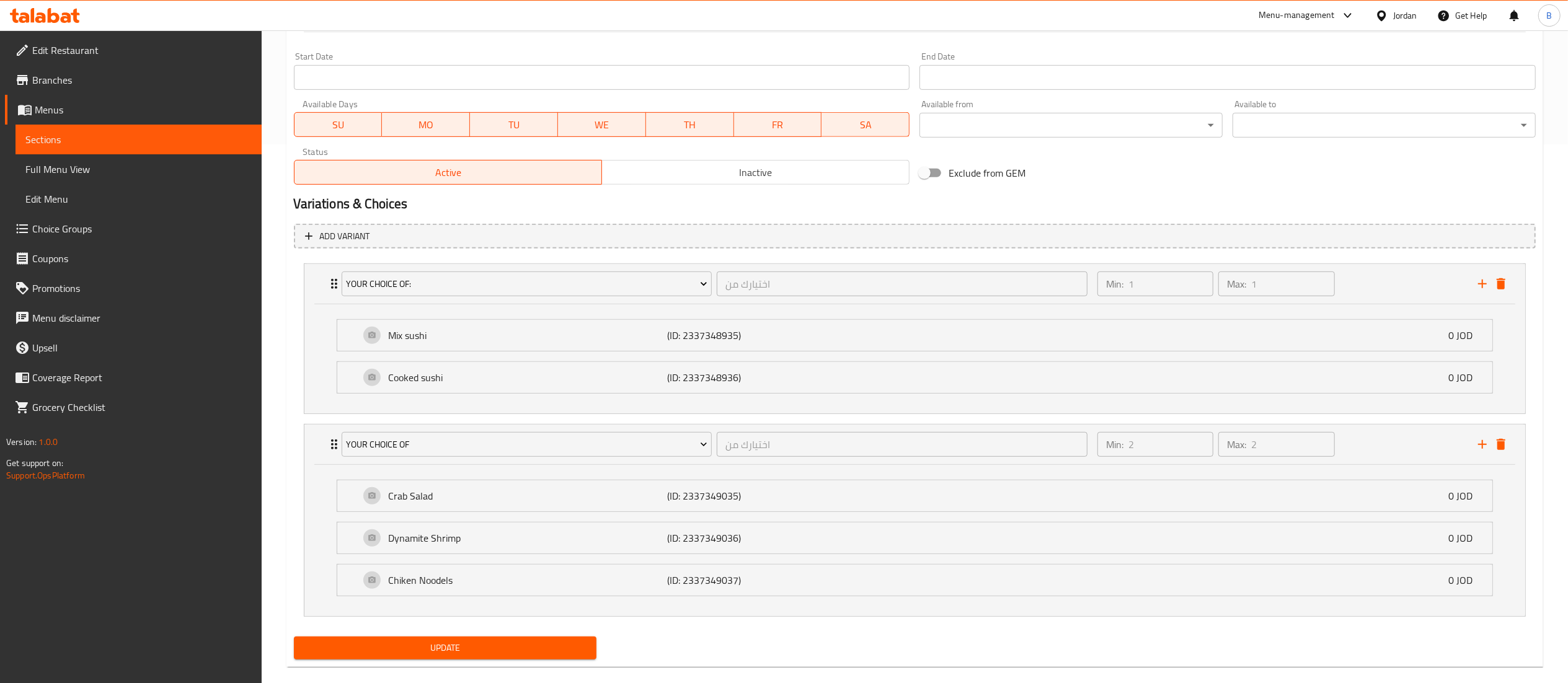
click at [493, 655] on span "Update" at bounding box center [446, 648] width 283 height 16
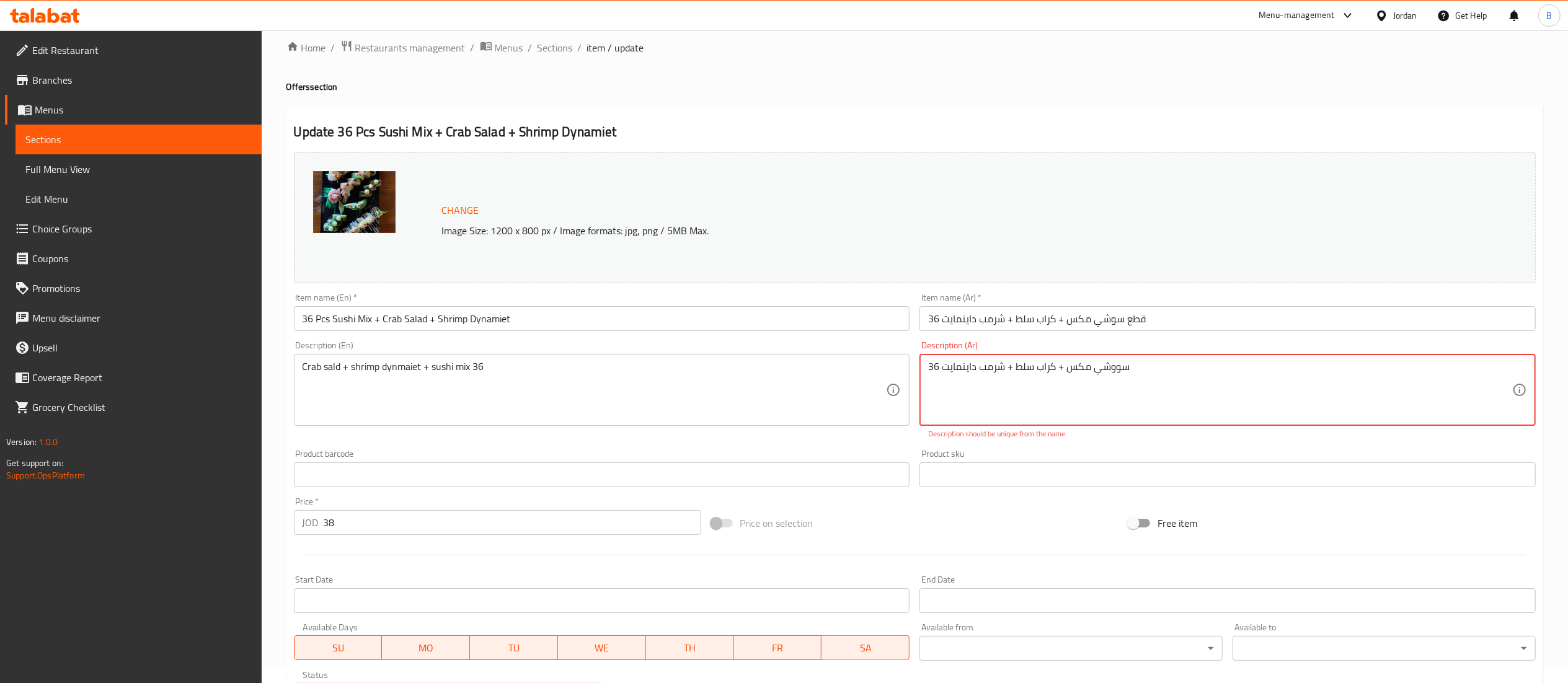
scroll to position [0, 0]
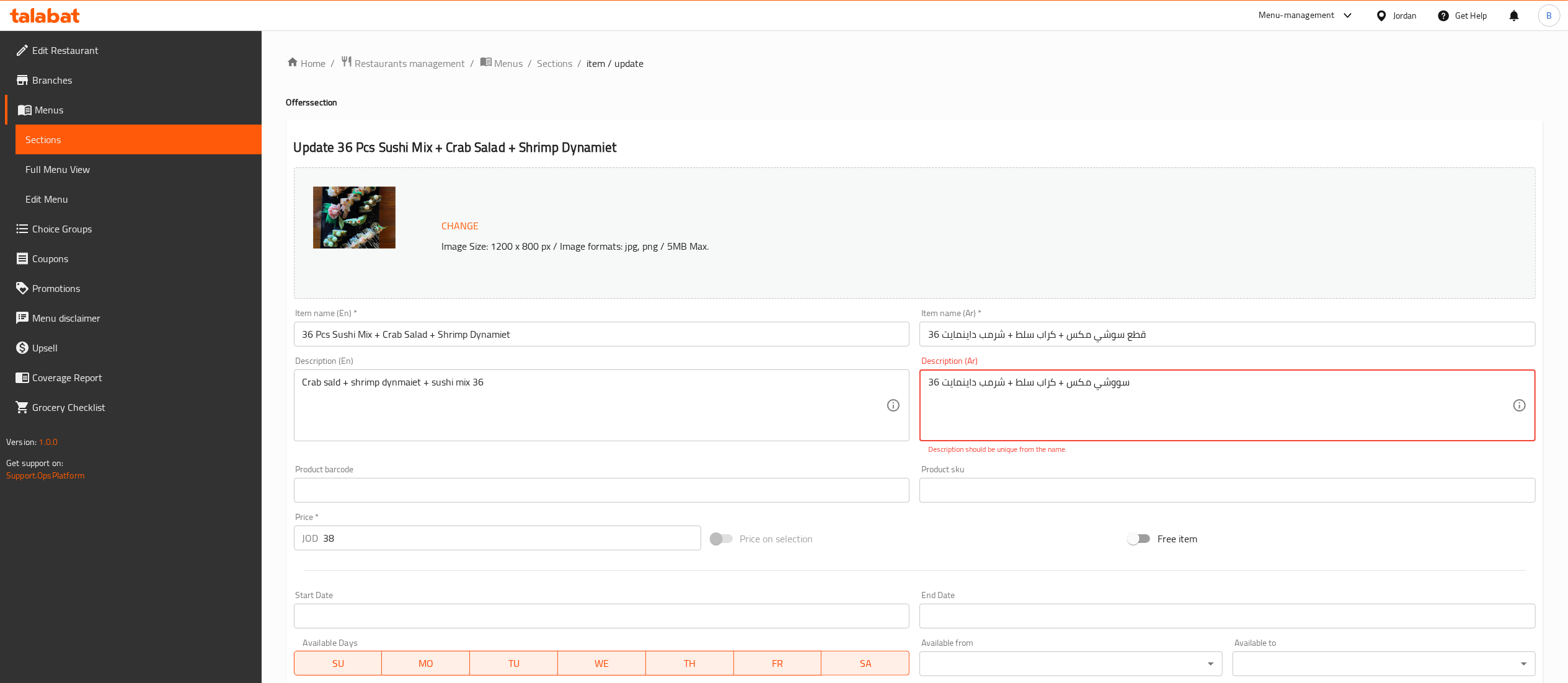
click at [1047, 379] on textarea "36 سووشي مكس + كراب سلط + شرمب داينمايت" at bounding box center [1220, 405] width 584 height 59
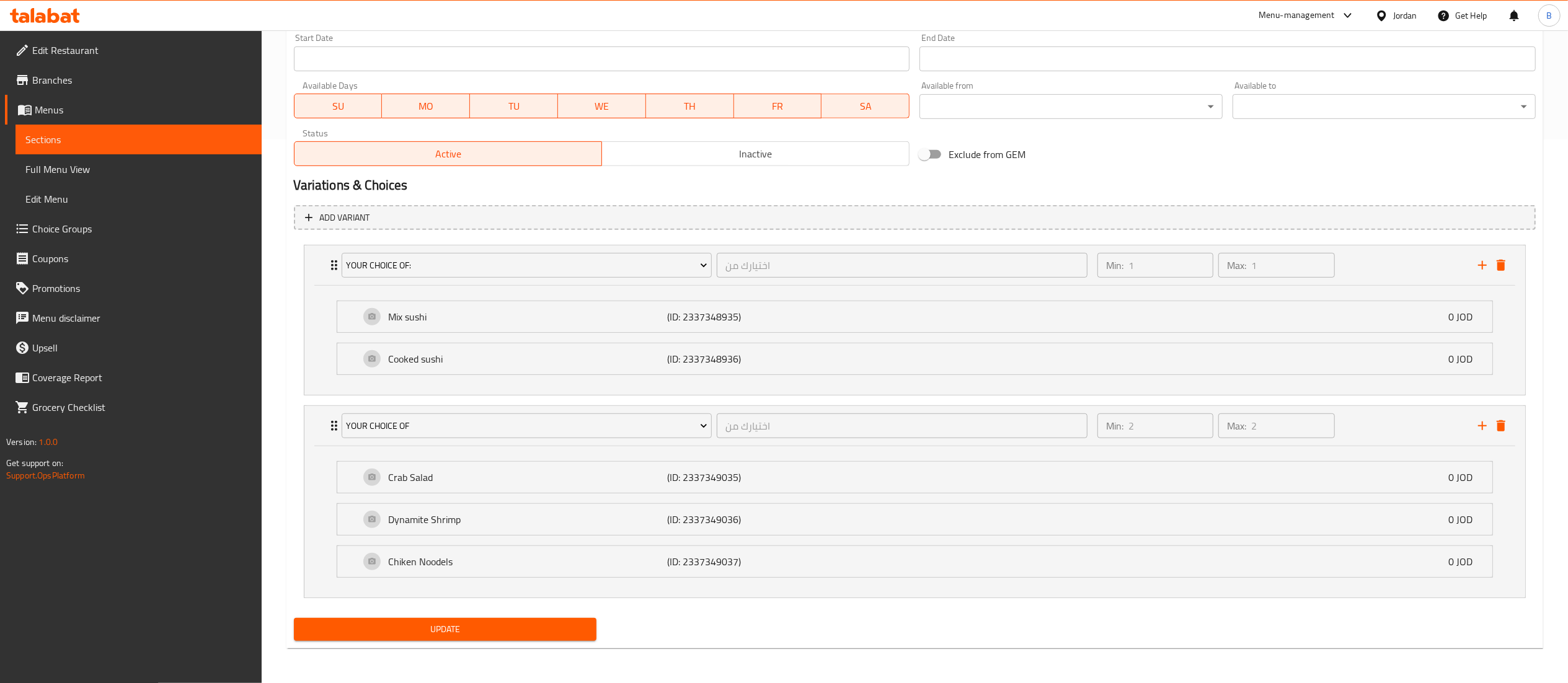
type textarea "36 سووشي مكس + كرااب سلط + شرمب داينمايت"
click at [539, 639] on button "Update" at bounding box center [446, 629] width 303 height 23
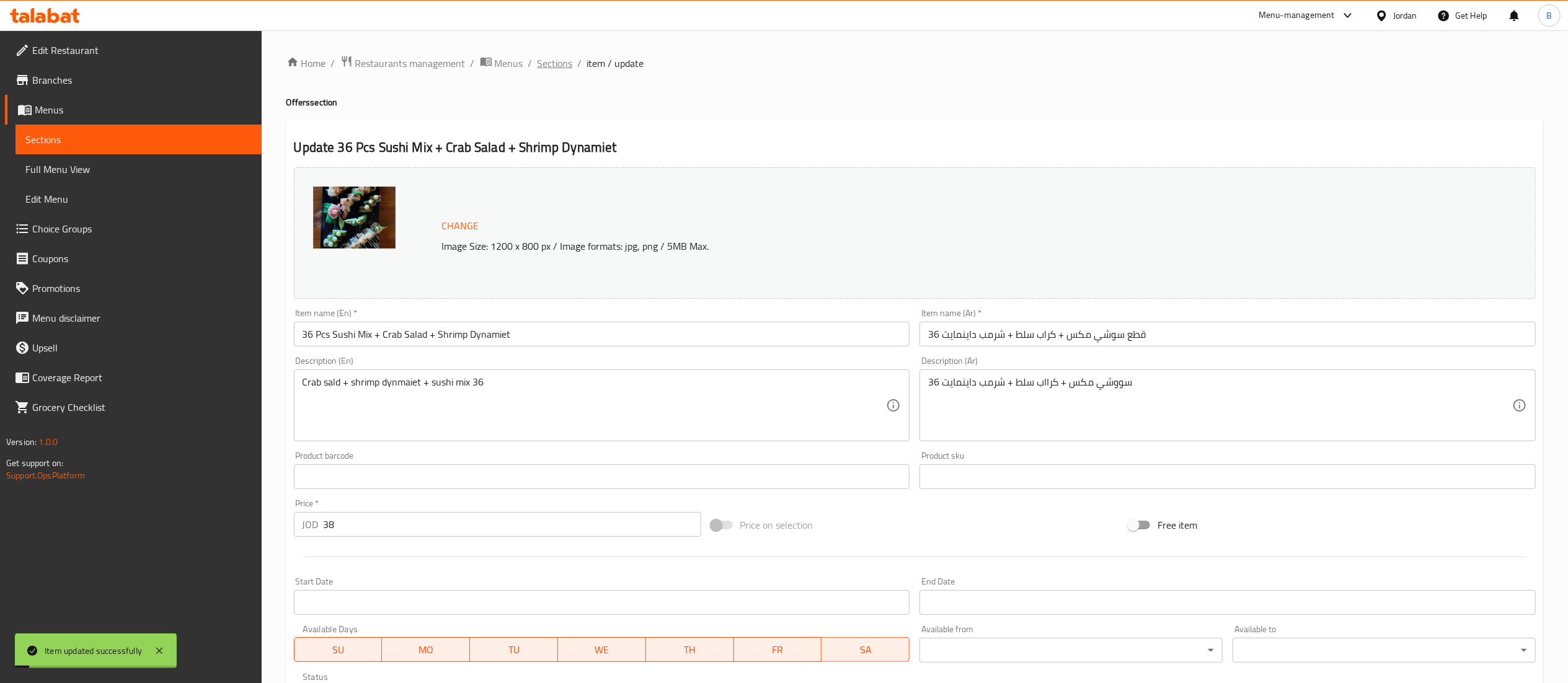
click at [544, 61] on span "Sections" at bounding box center [555, 64] width 35 height 15
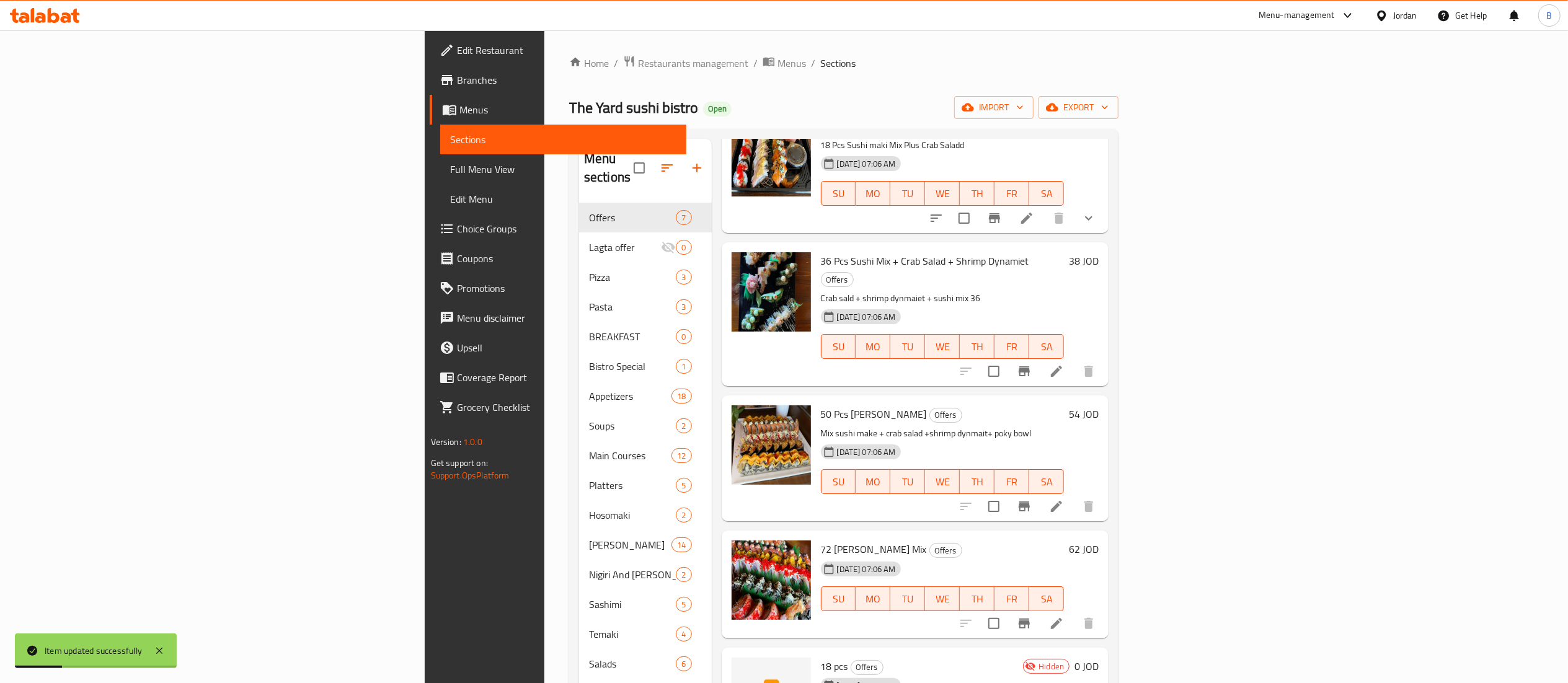
scroll to position [124, 0]
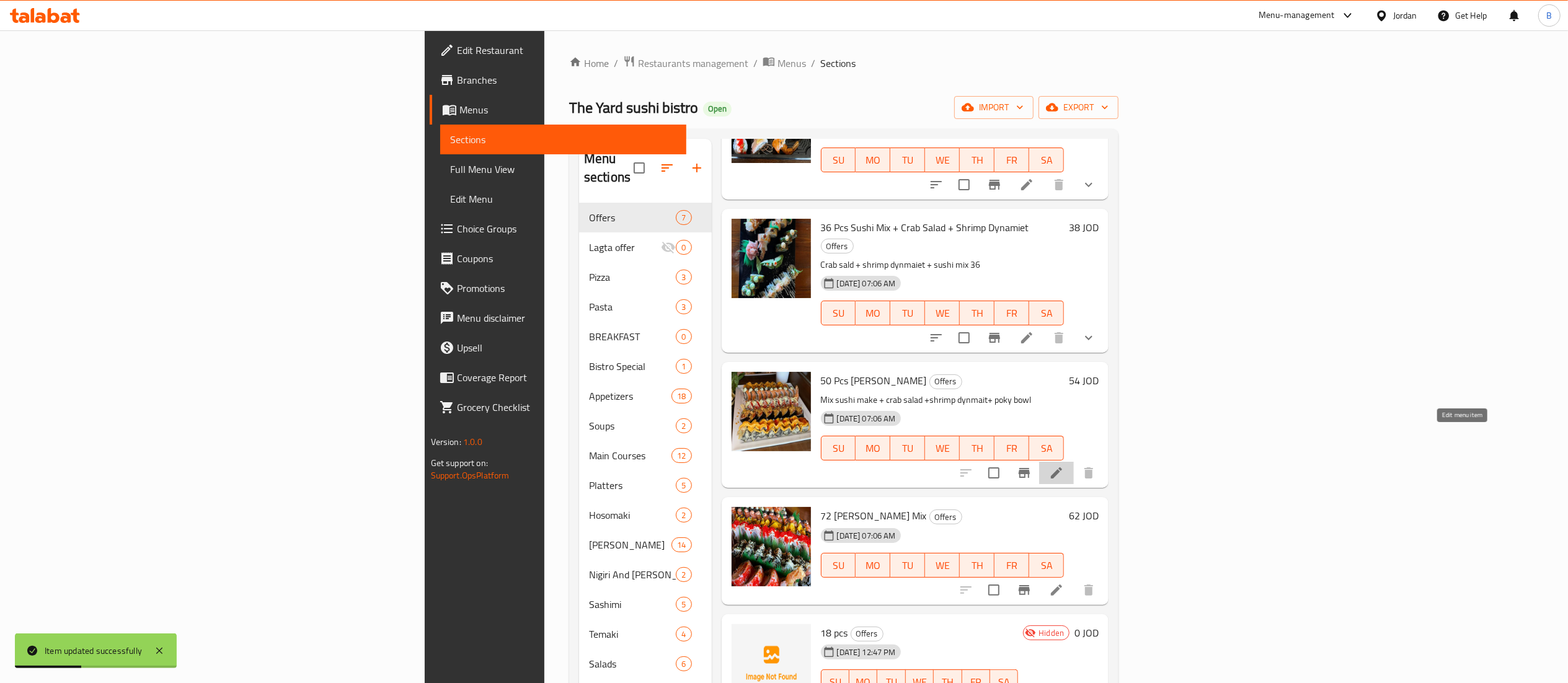
click at [1064, 465] on icon at bounding box center [1057, 473] width 15 height 15
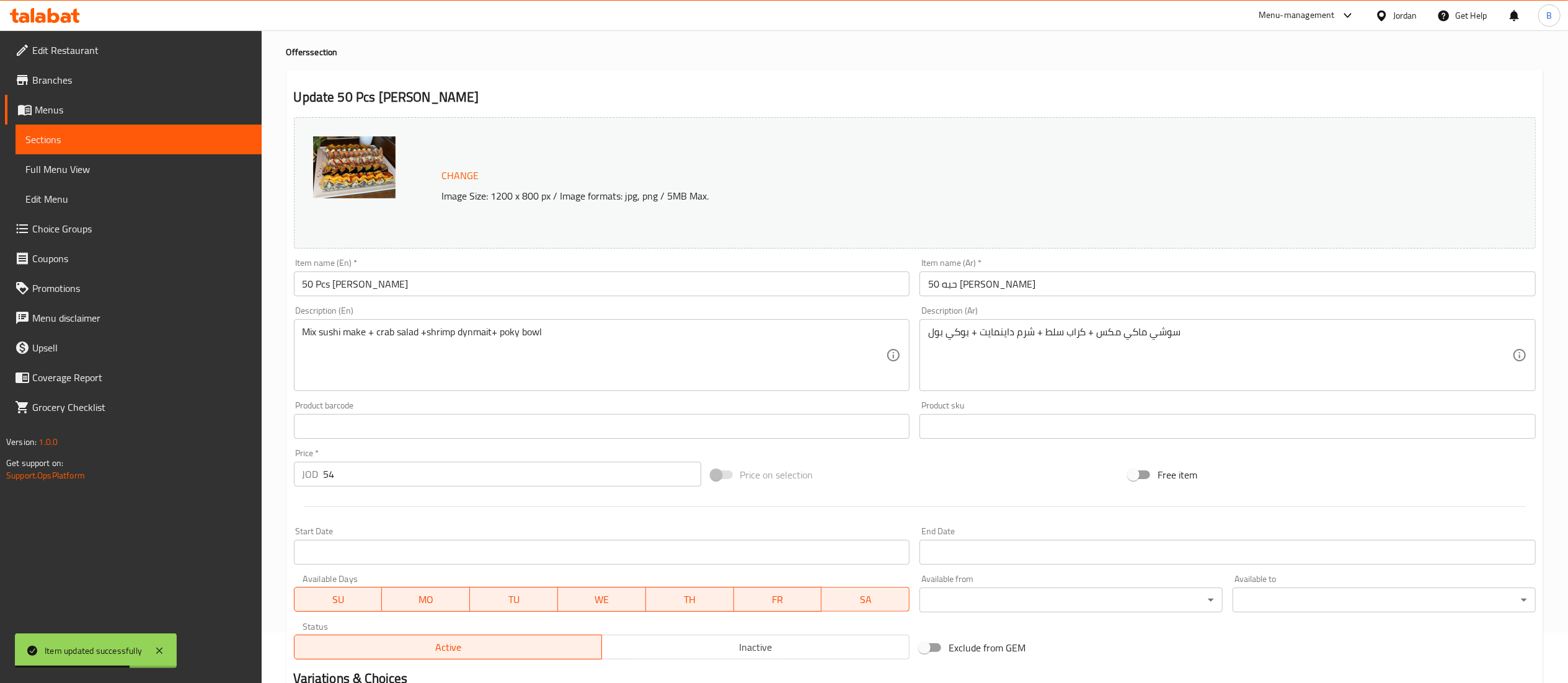
scroll to position [209, 0]
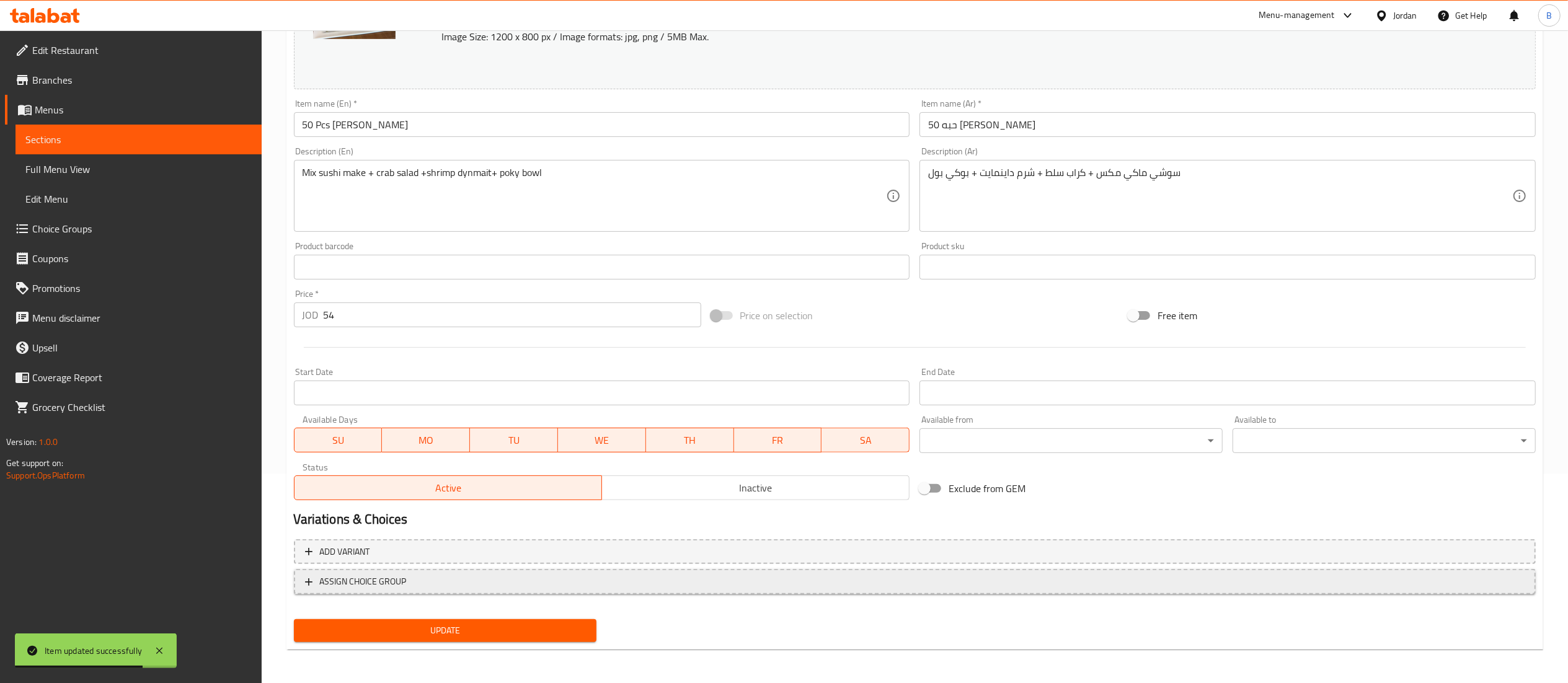
click at [496, 588] on span "ASSIGN CHOICE GROUP" at bounding box center [915, 582] width 1220 height 16
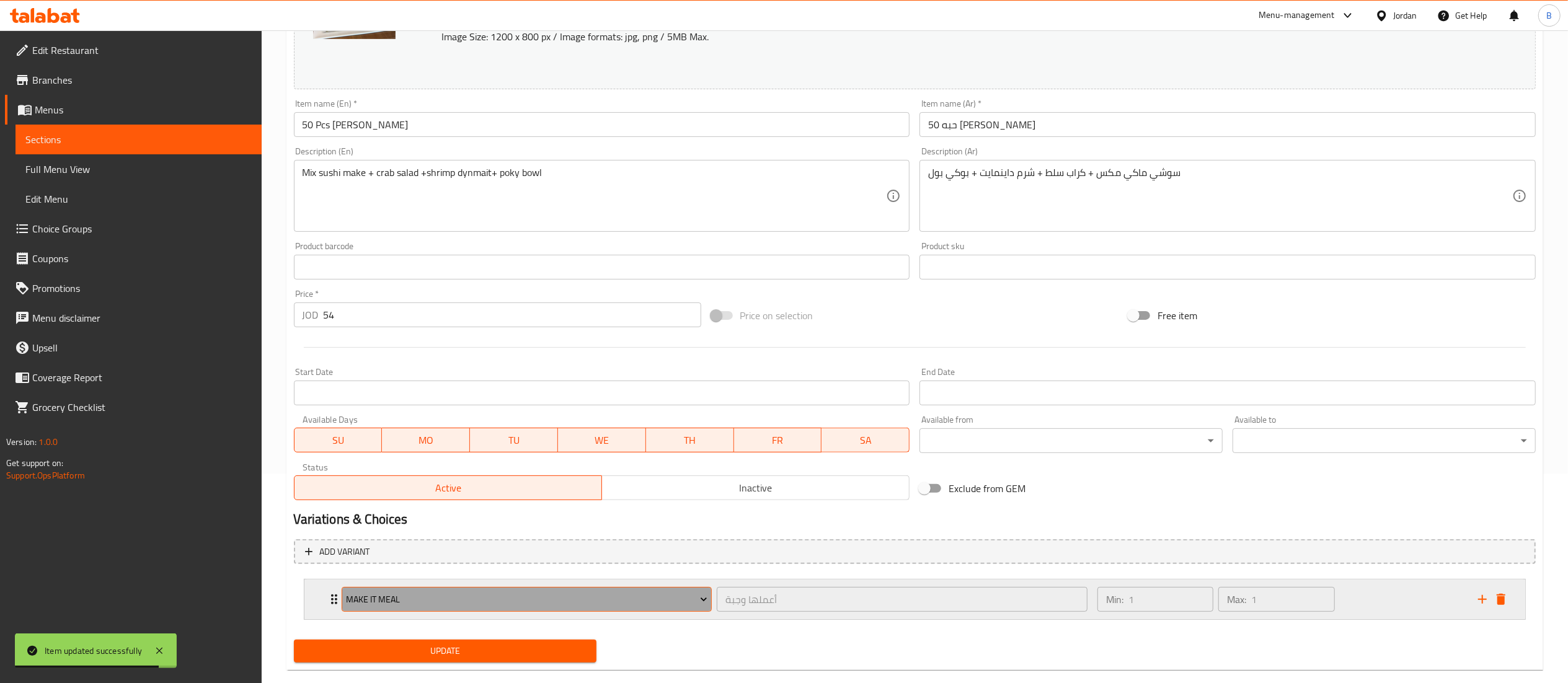
click at [561, 598] on span "Make It Meal" at bounding box center [527, 599] width 362 height 16
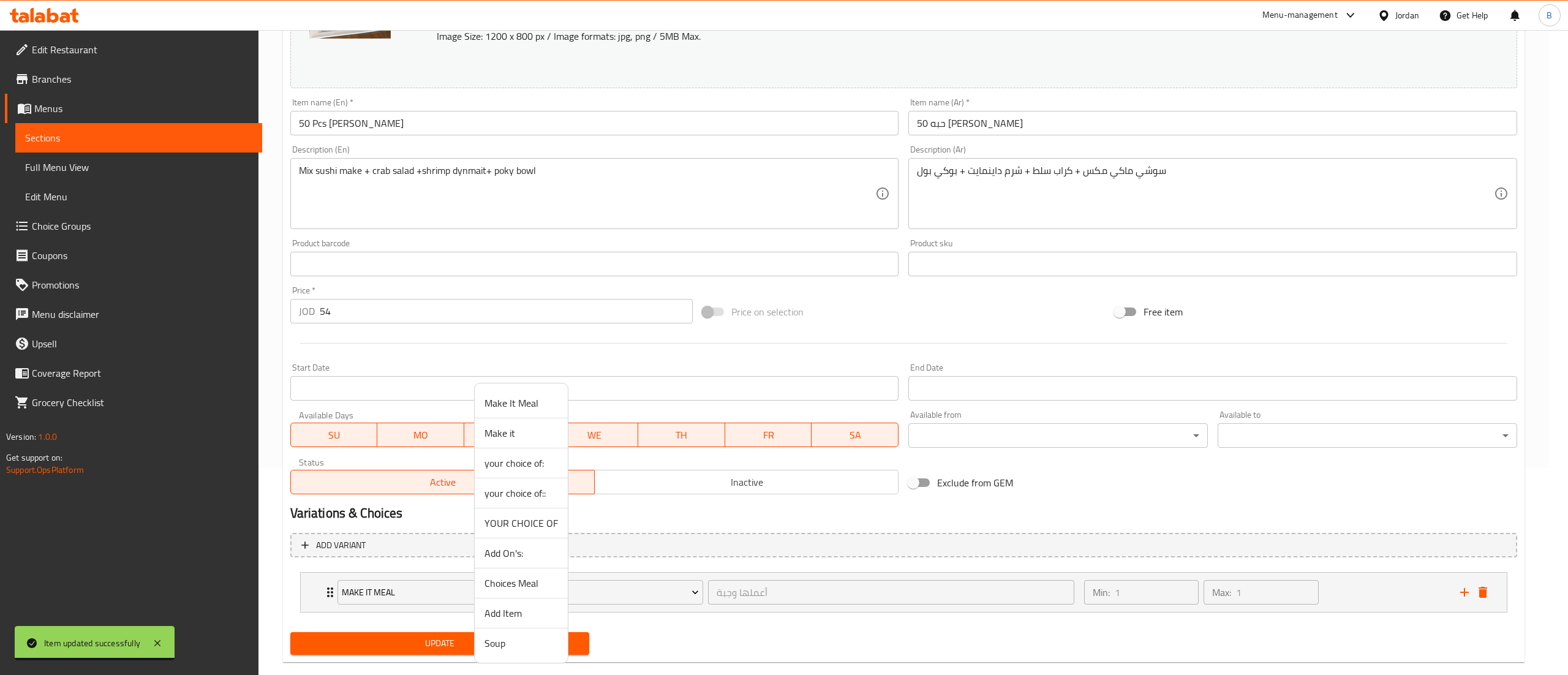
click at [540, 467] on span "your choice of:" at bounding box center [521, 463] width 74 height 15
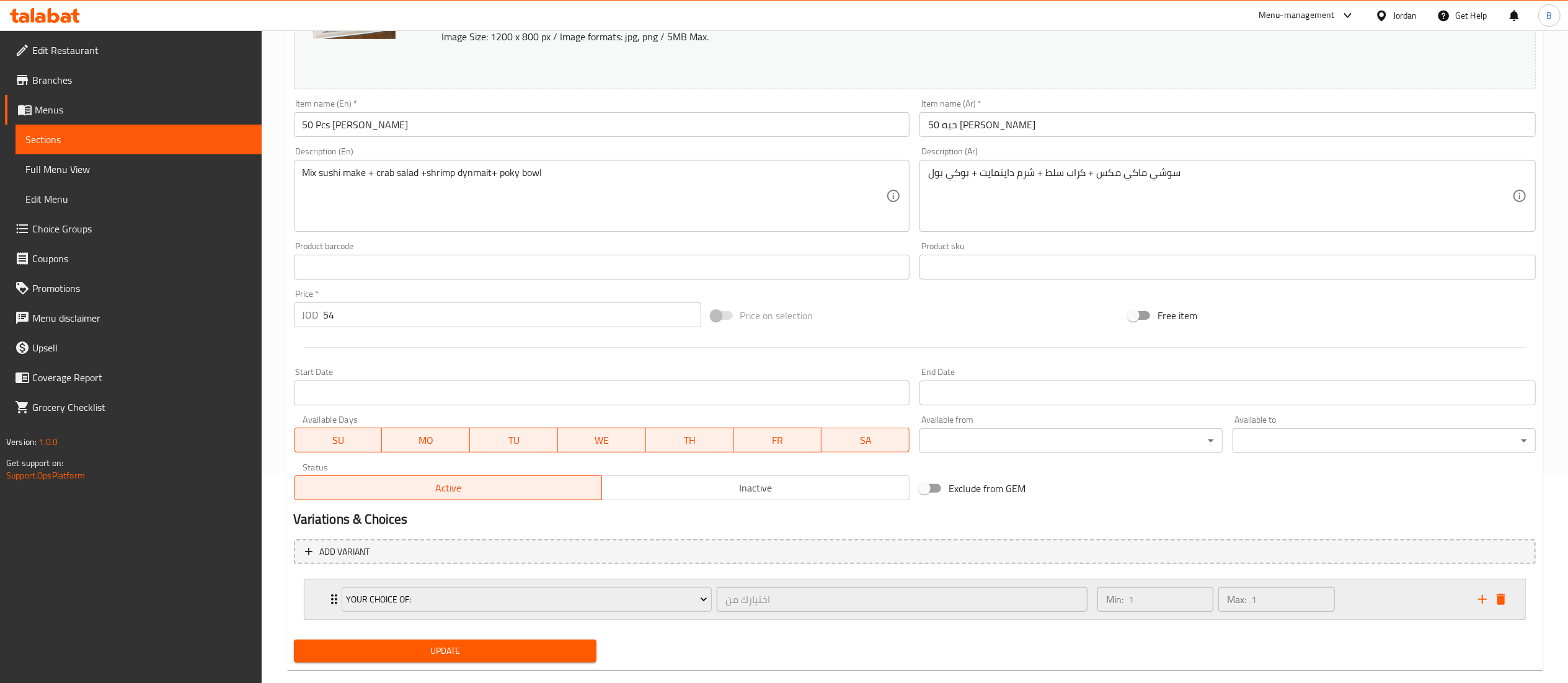
drag, startPoint x: 1400, startPoint y: 589, endPoint x: 1394, endPoint y: 585, distance: 7.2
click at [1401, 589] on div "Min: 1 ​ Max: 1 ​" at bounding box center [1280, 598] width 381 height 39
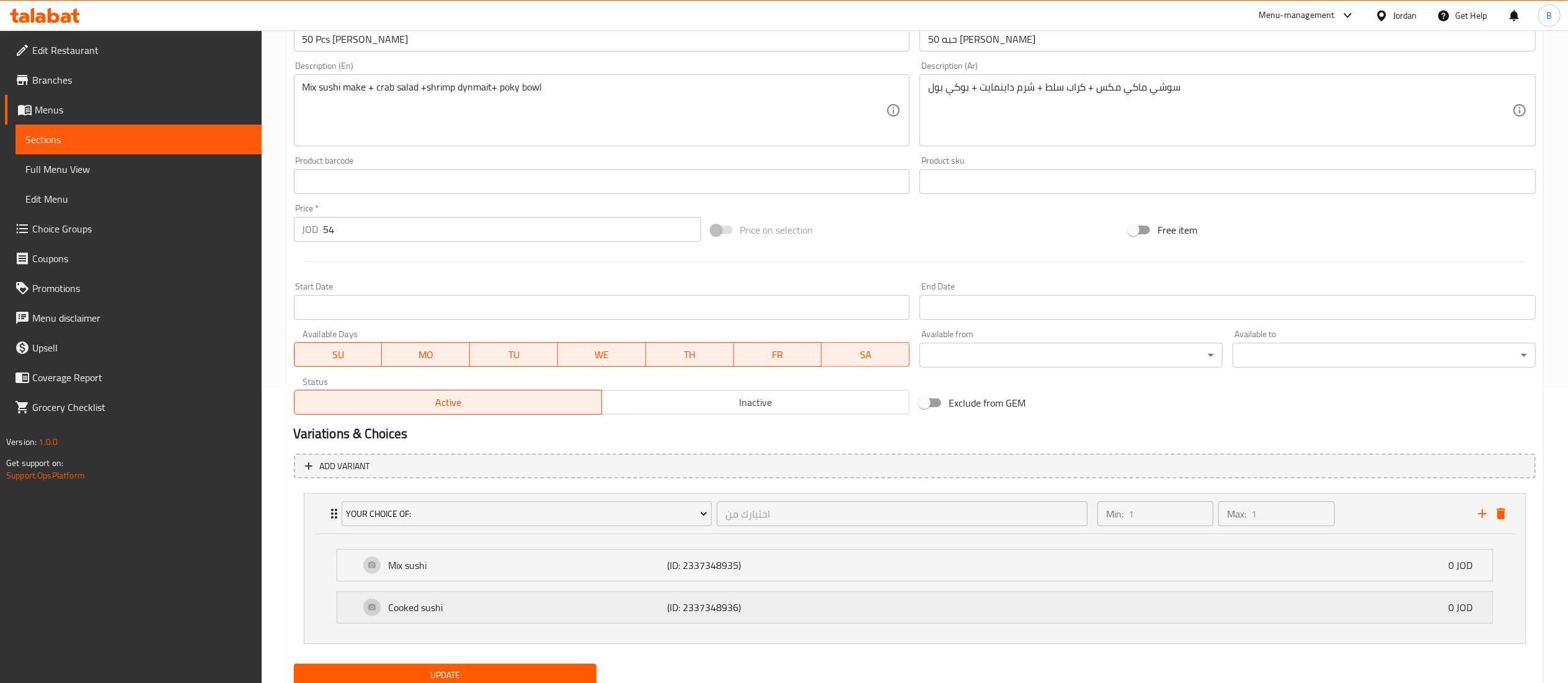
scroll to position [342, 0]
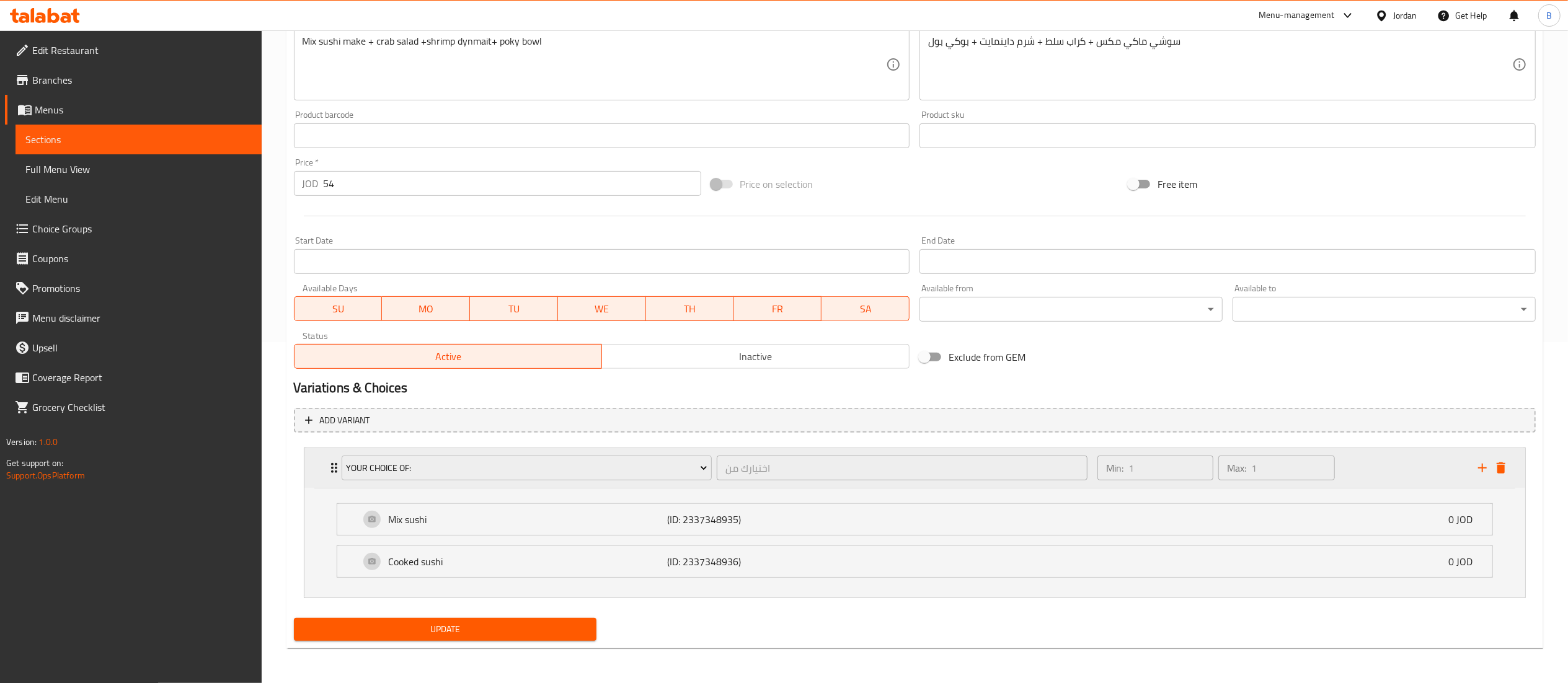
click at [1483, 470] on icon "add" at bounding box center [1483, 468] width 15 height 15
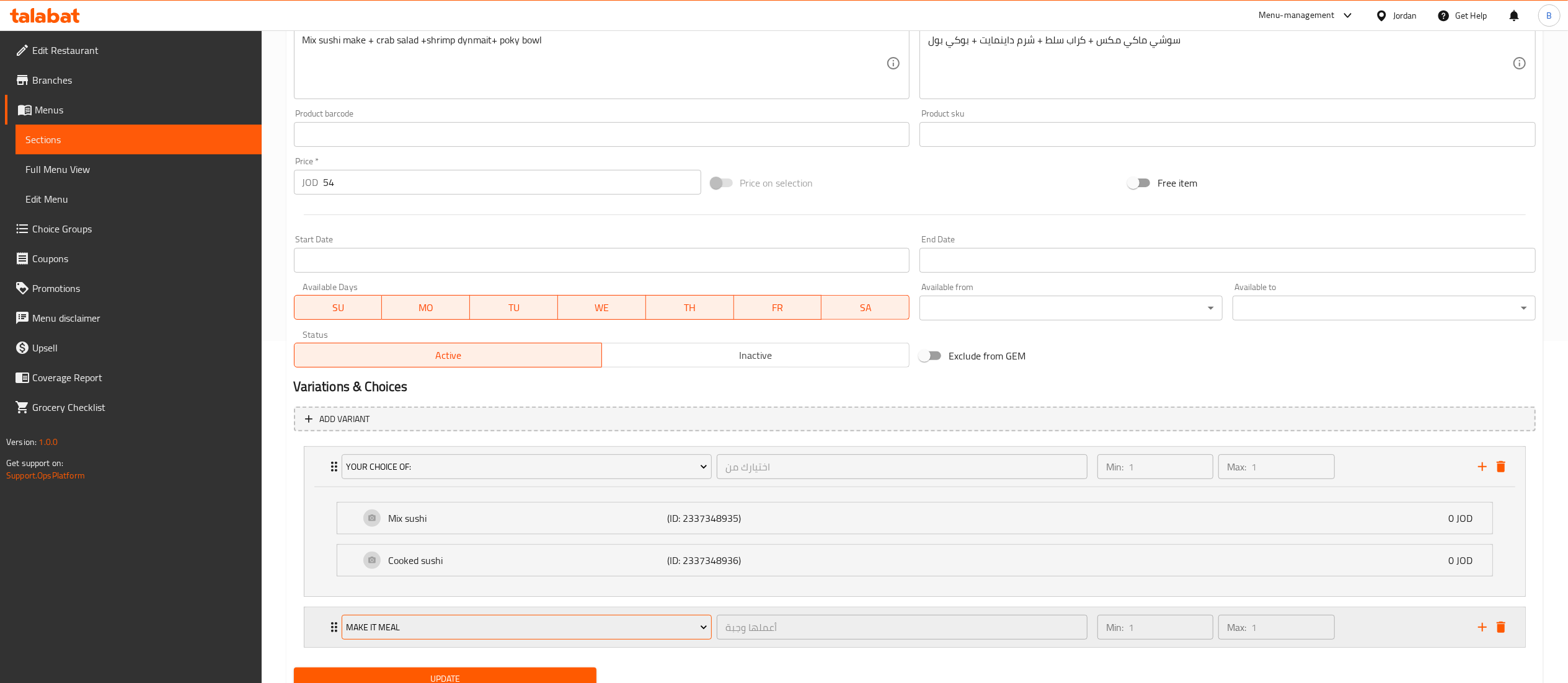
click at [526, 632] on span "Make It Meal" at bounding box center [527, 627] width 362 height 16
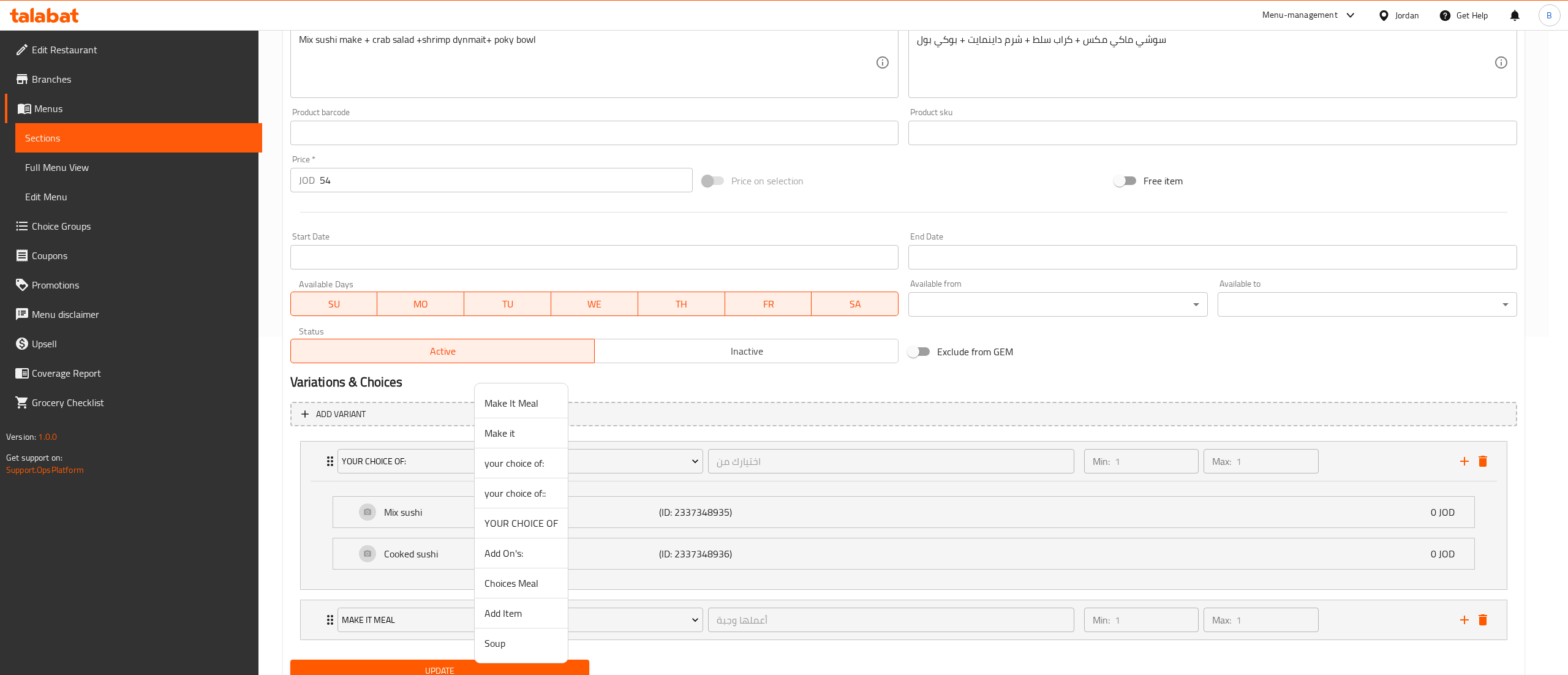
click at [530, 500] on span "your choice of::" at bounding box center [521, 493] width 74 height 15
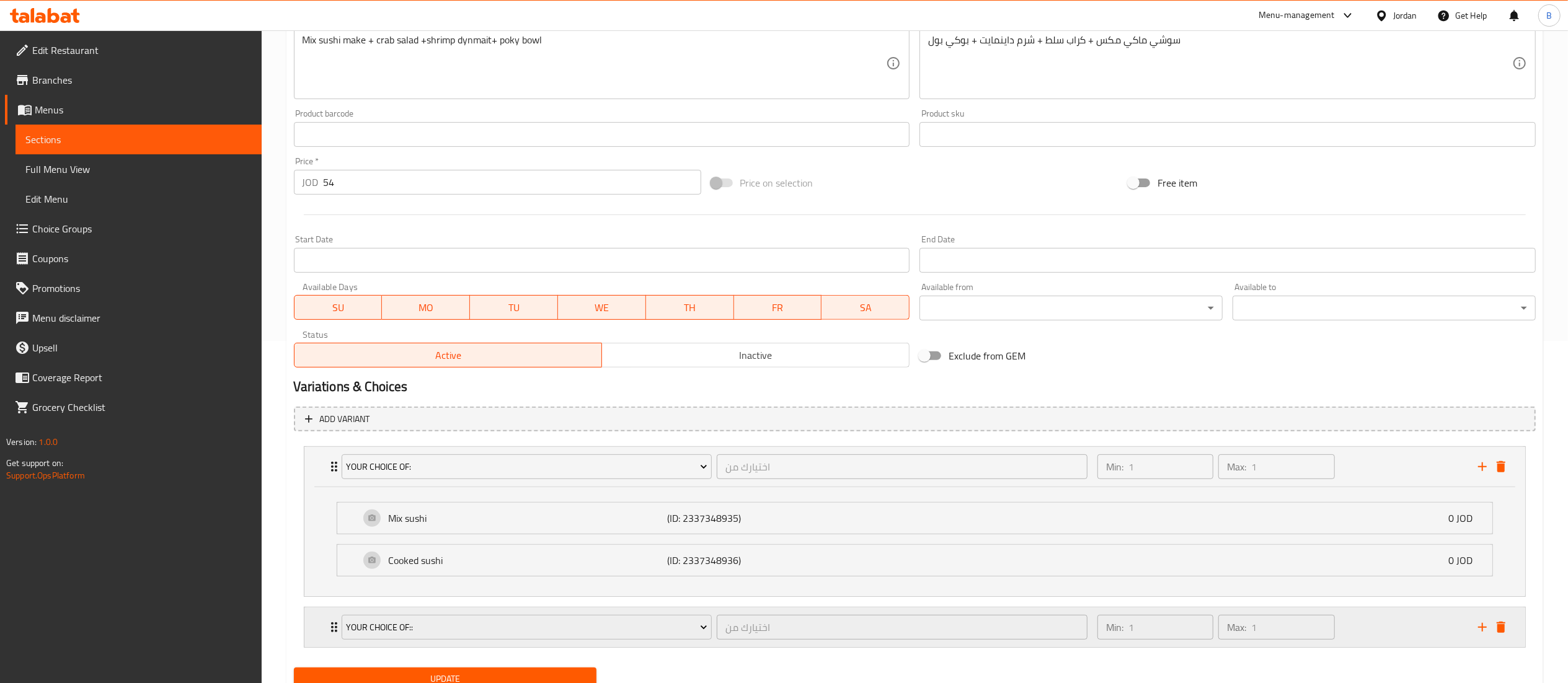
click at [1395, 619] on div "Min: 1 ​ Max: 1 ​" at bounding box center [1280, 626] width 381 height 39
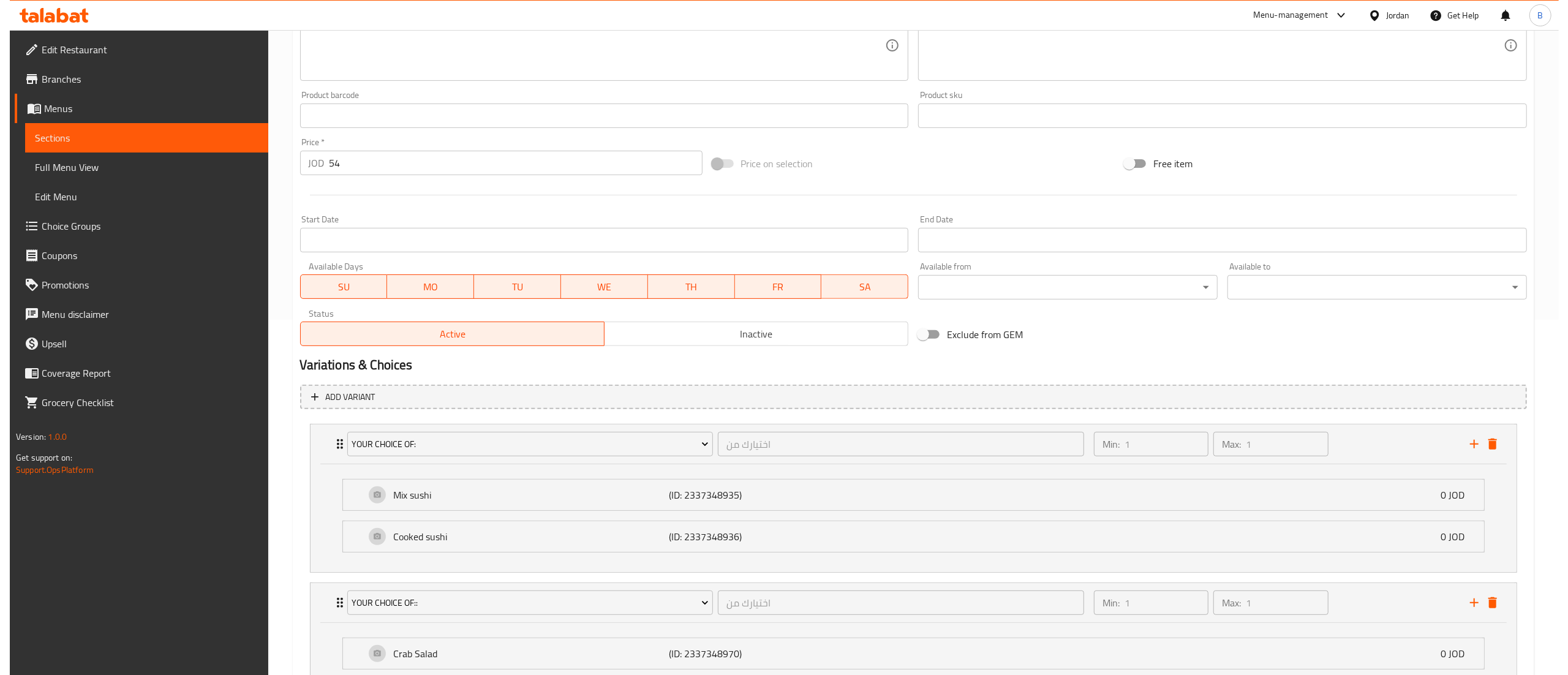
scroll to position [461, 0]
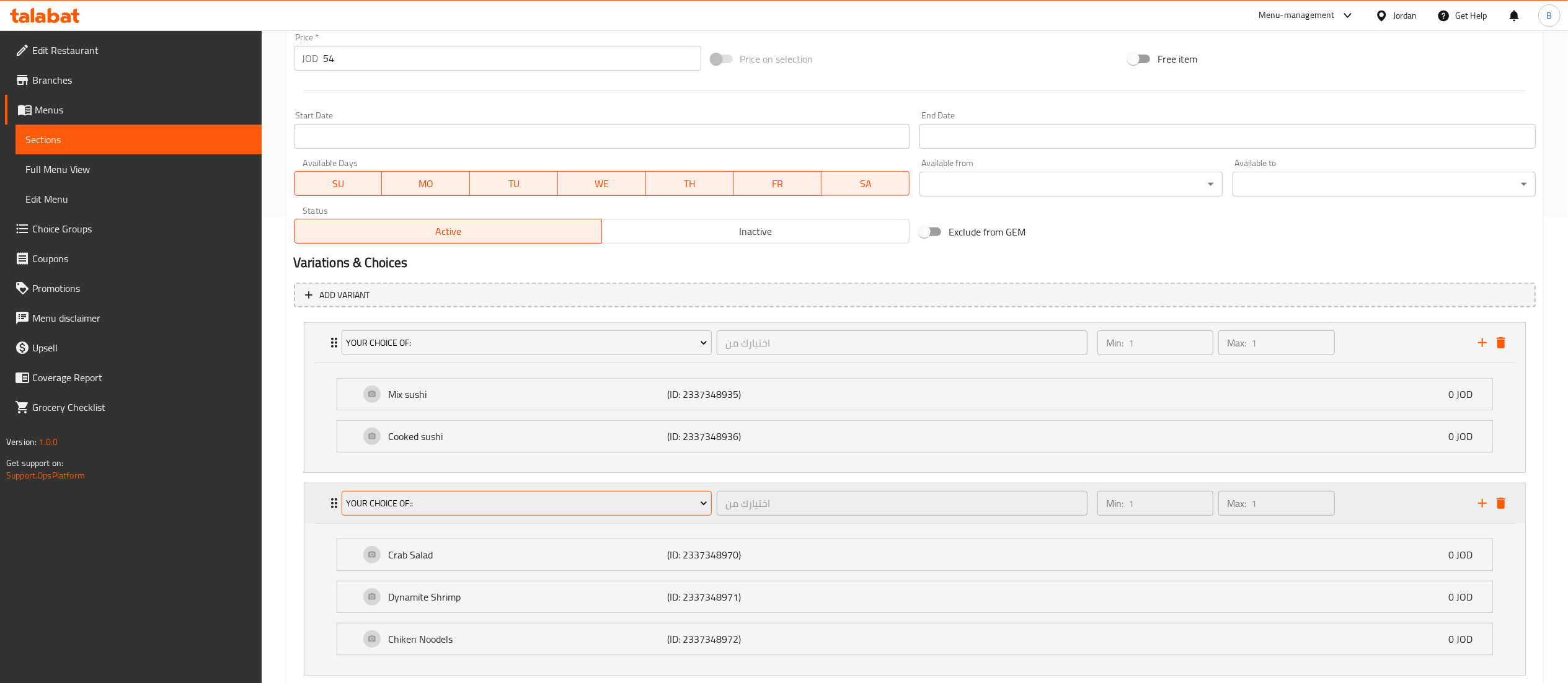
click at [524, 506] on span "your choice of::" at bounding box center [527, 503] width 362 height 16
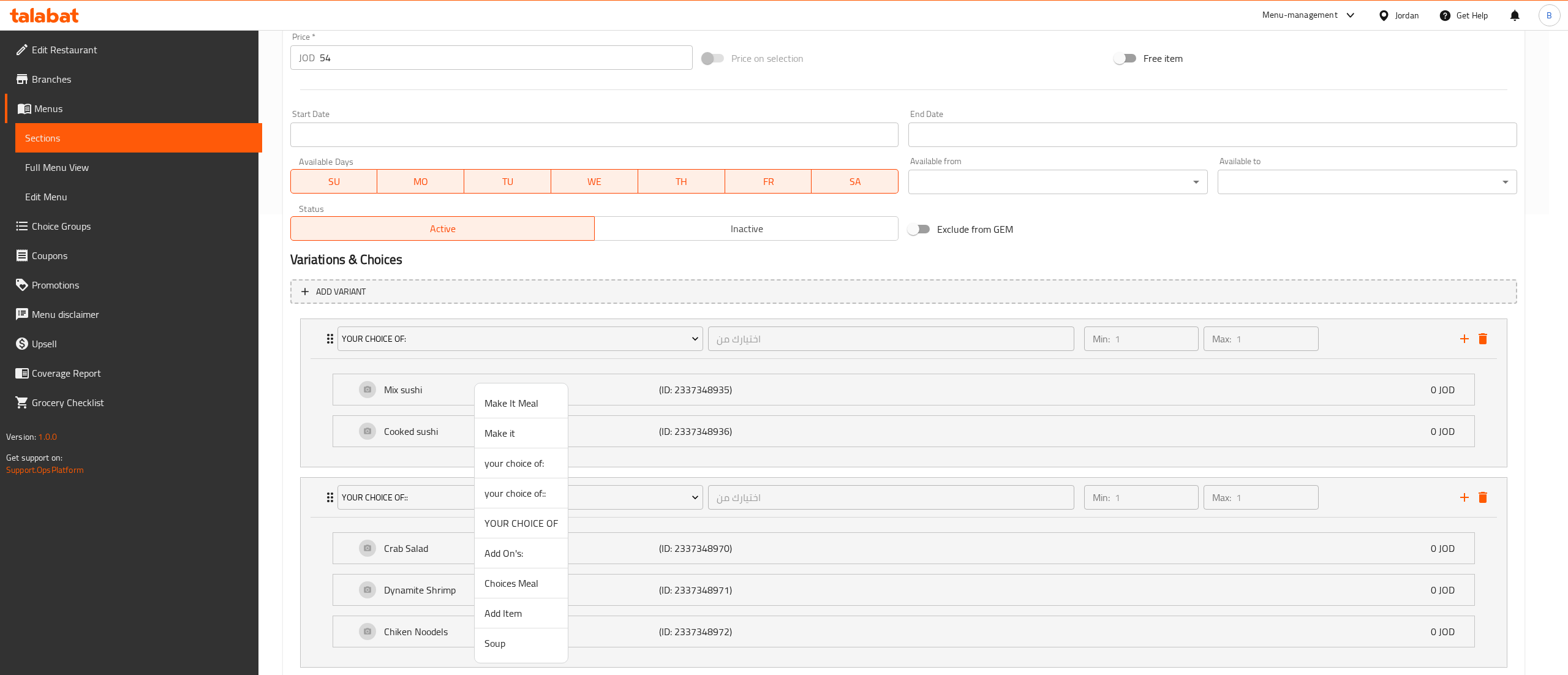
click at [532, 521] on span "YOUR CHOICE OF" at bounding box center [521, 523] width 74 height 15
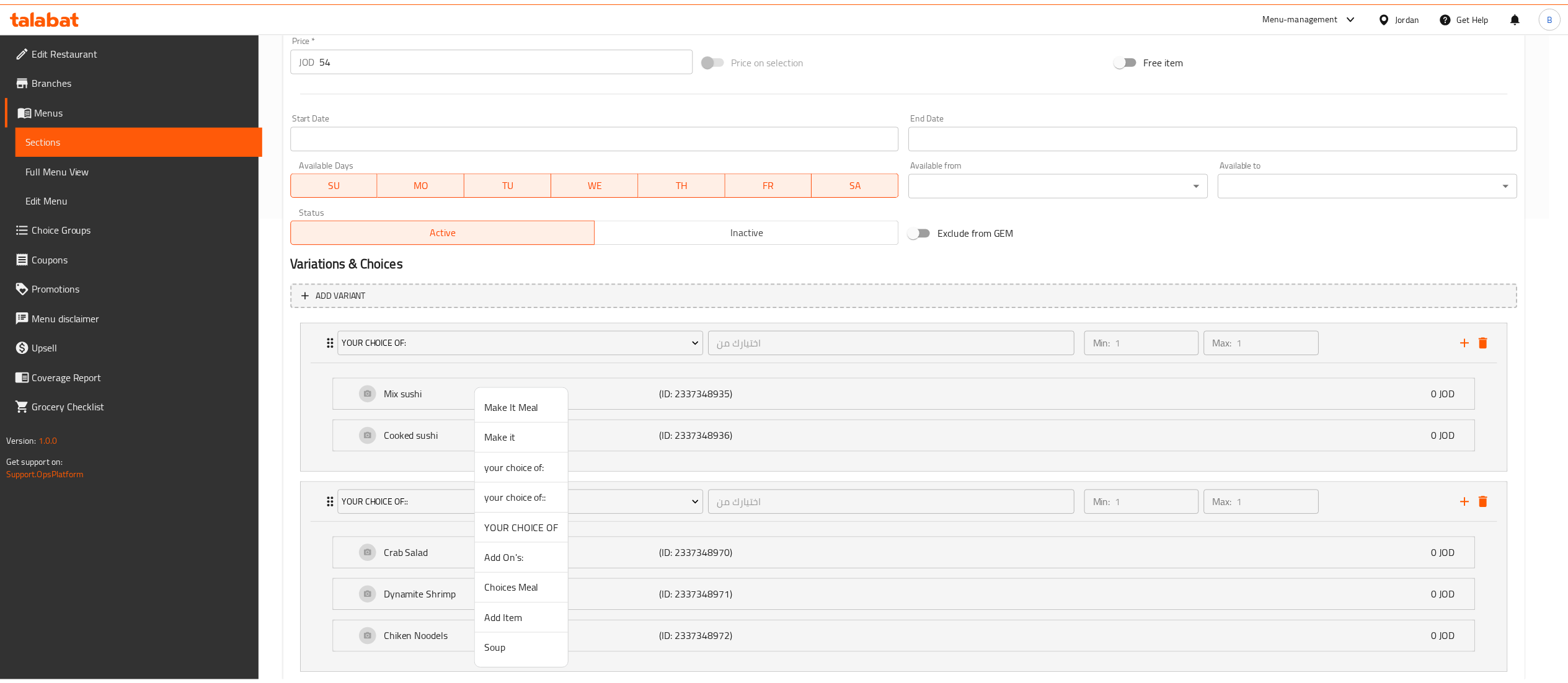
scroll to position [393, 0]
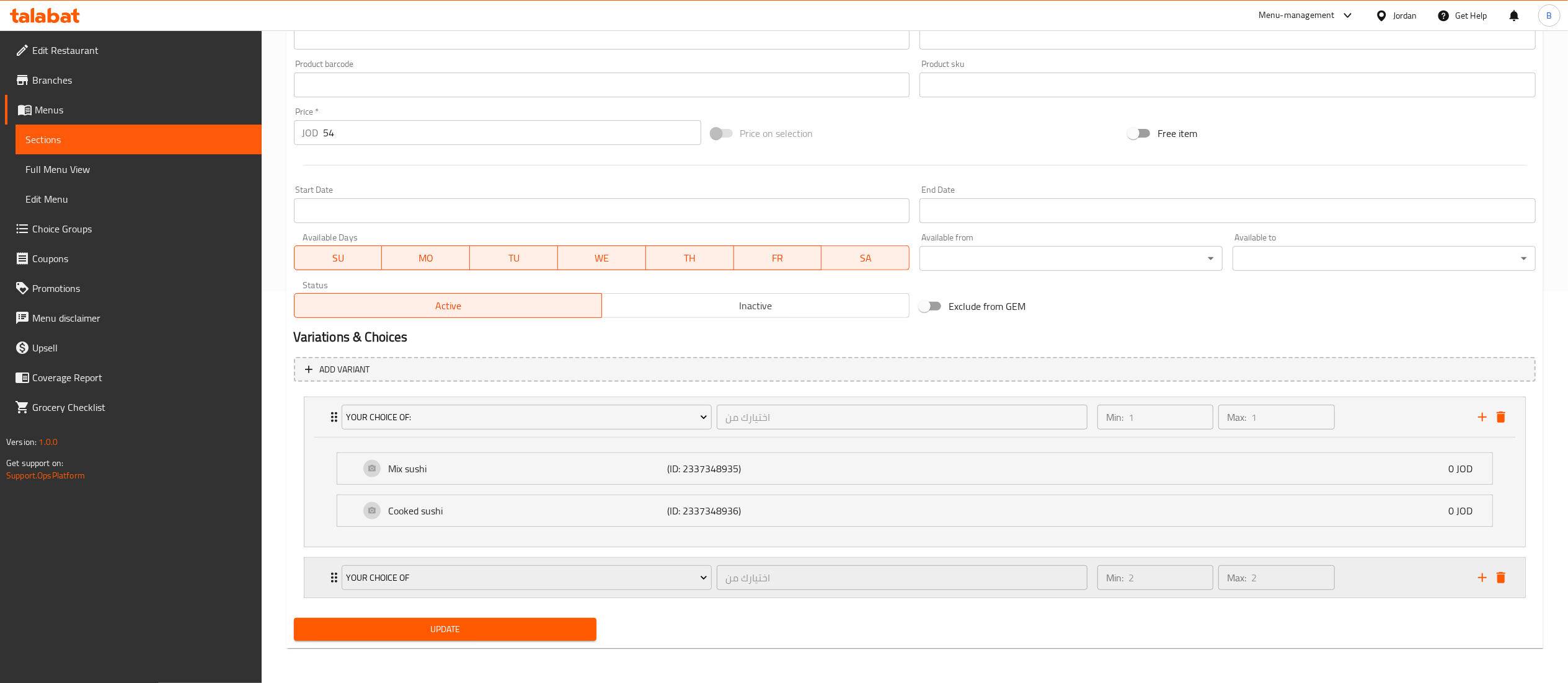
click at [1363, 575] on div "Min: 2 ​ Max: 2 ​" at bounding box center [1280, 577] width 381 height 39
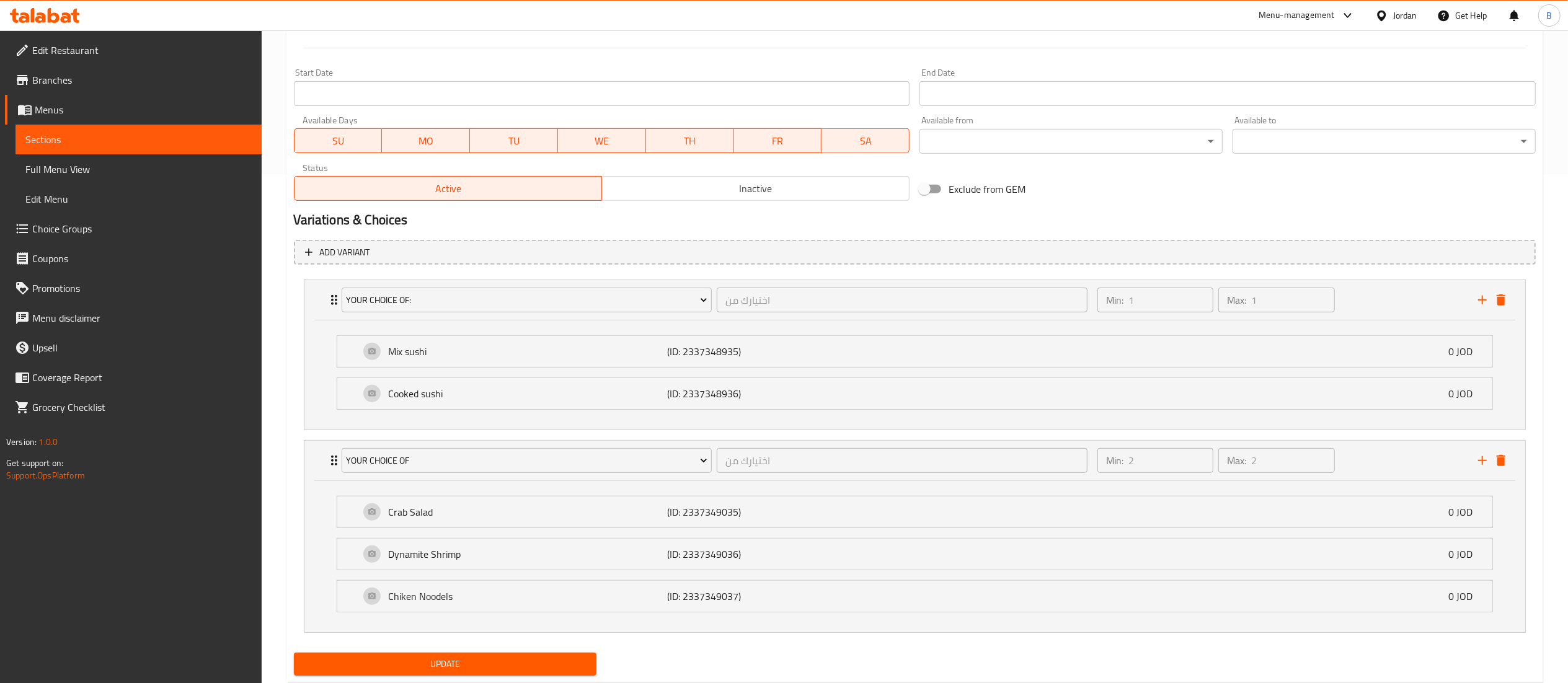
scroll to position [529, 0]
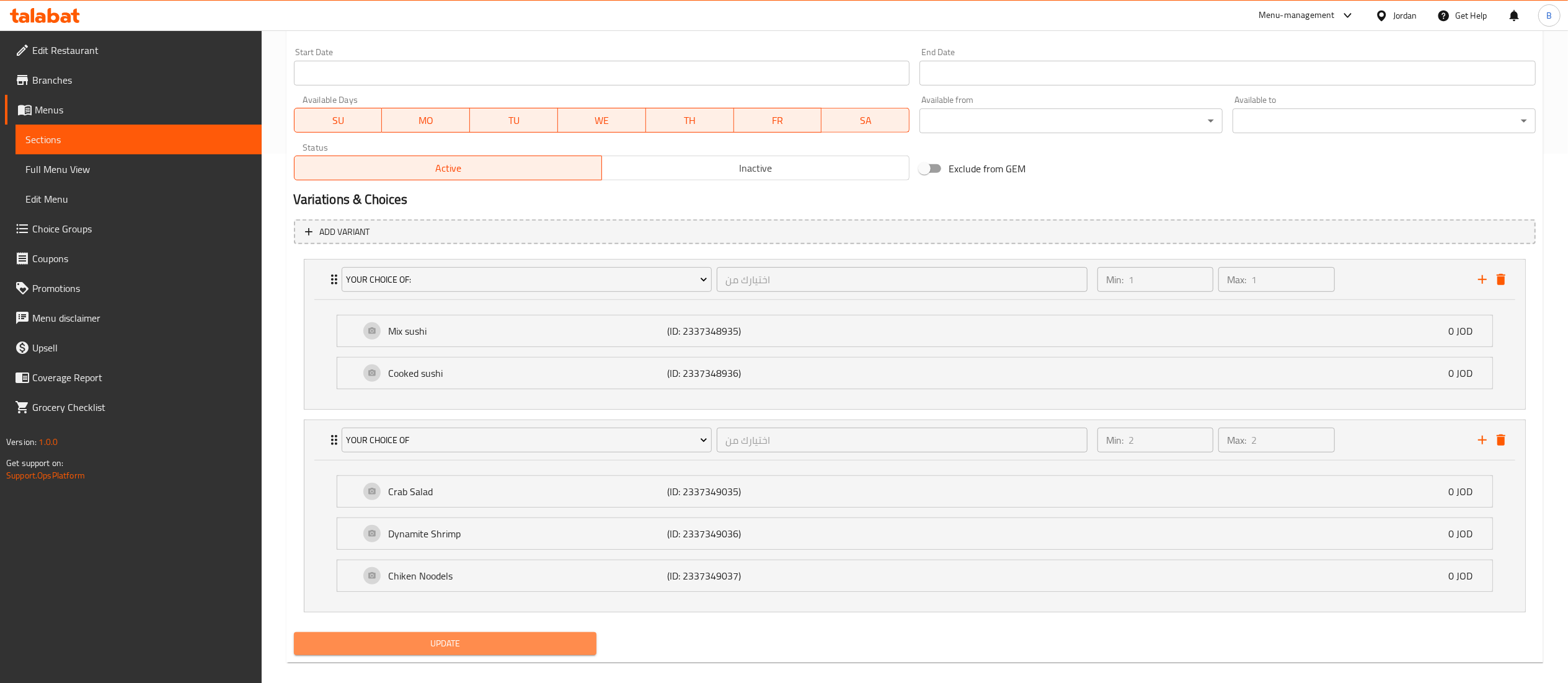
click at [539, 636] on button "Update" at bounding box center [446, 643] width 303 height 23
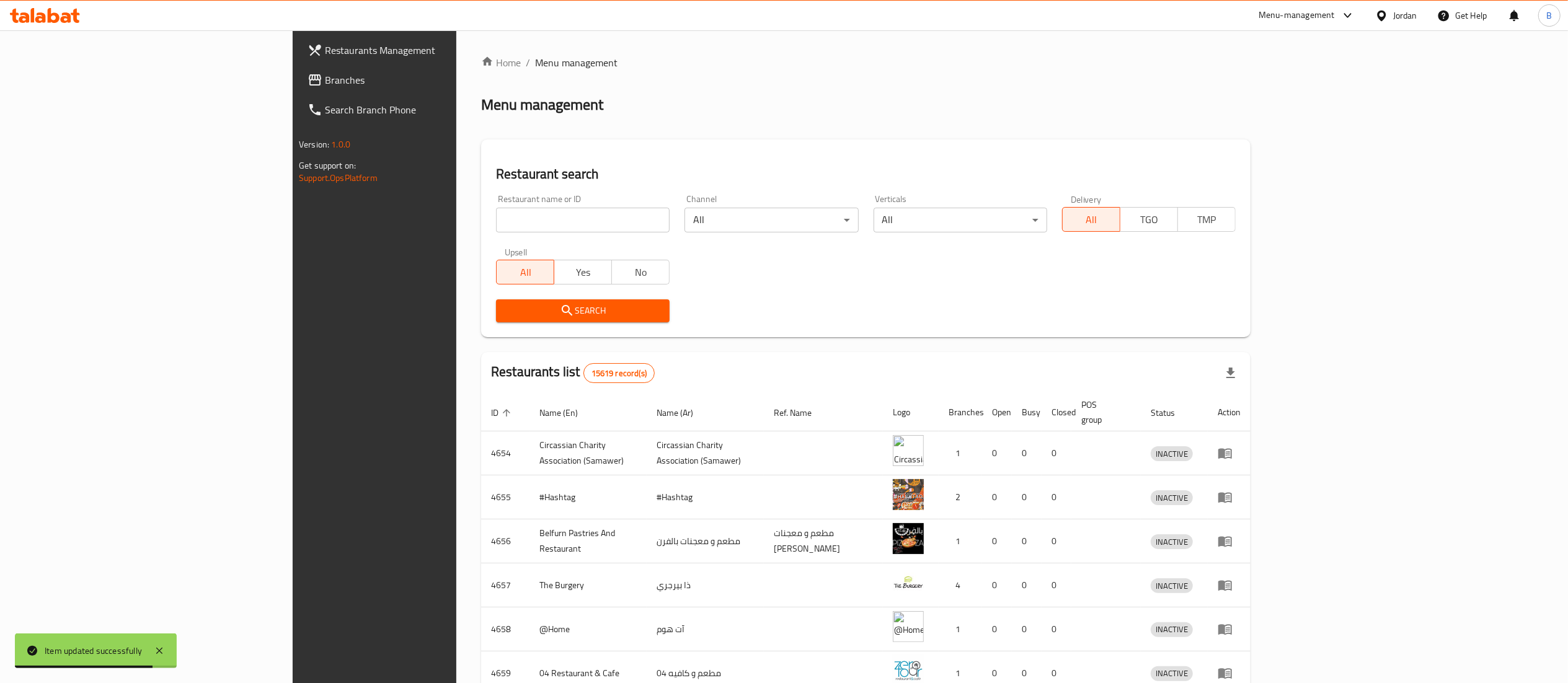
click at [23, 18] on icon at bounding box center [23, 18] width 11 height 11
